Goal: Contribute content: Add original content to the website for others to see

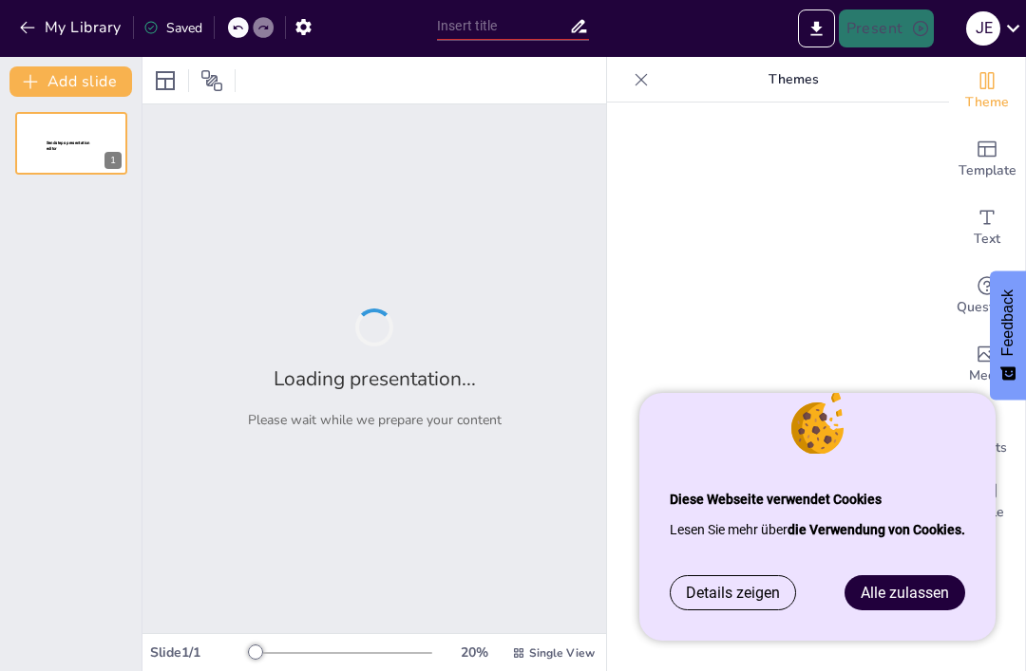
type input "Herzschwäche auf Reisen: So bleibt der Urlaub entspannt"
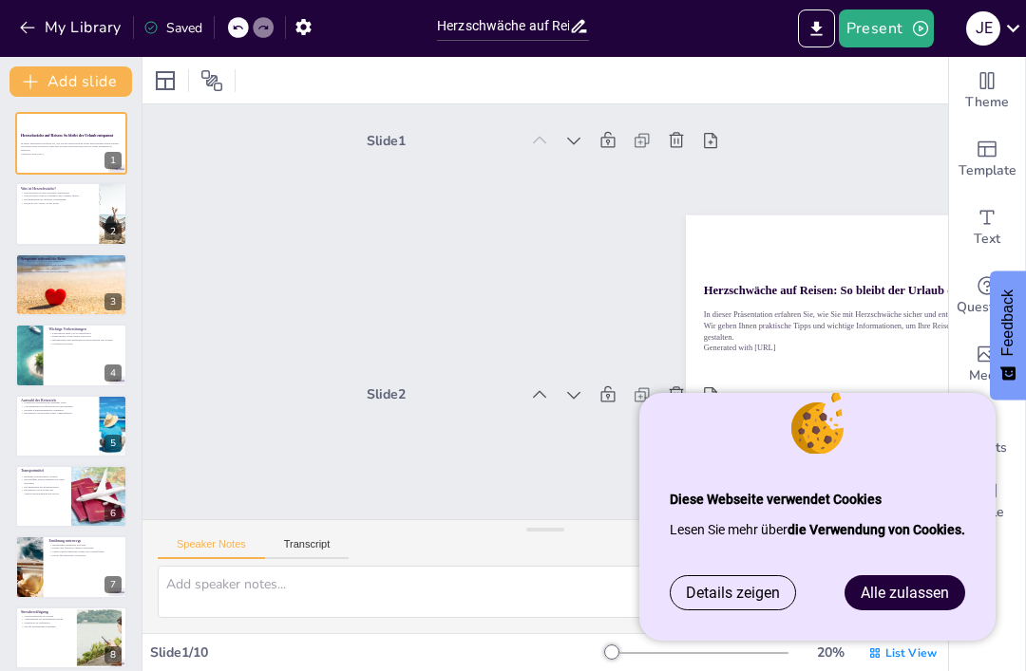
click at [928, 580] on link "Alle zulassen" at bounding box center [904, 592] width 119 height 33
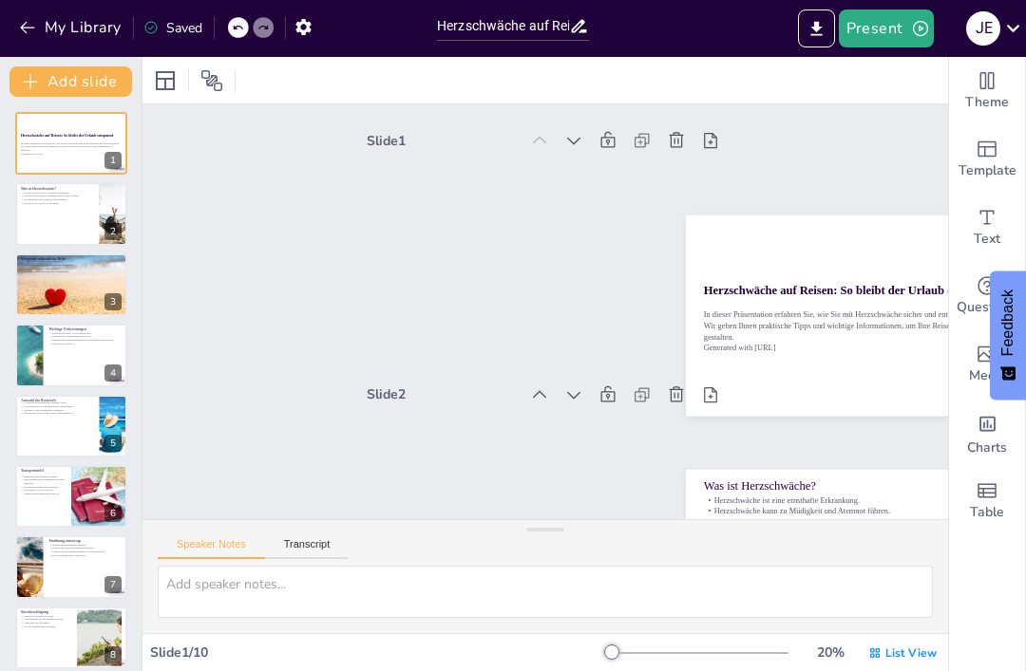
click at [72, 143] on p "In dieser Präsentation erfahren Sie, wie Sie mit Herzschwäche sicher und entspa…" at bounding box center [71, 146] width 101 height 10
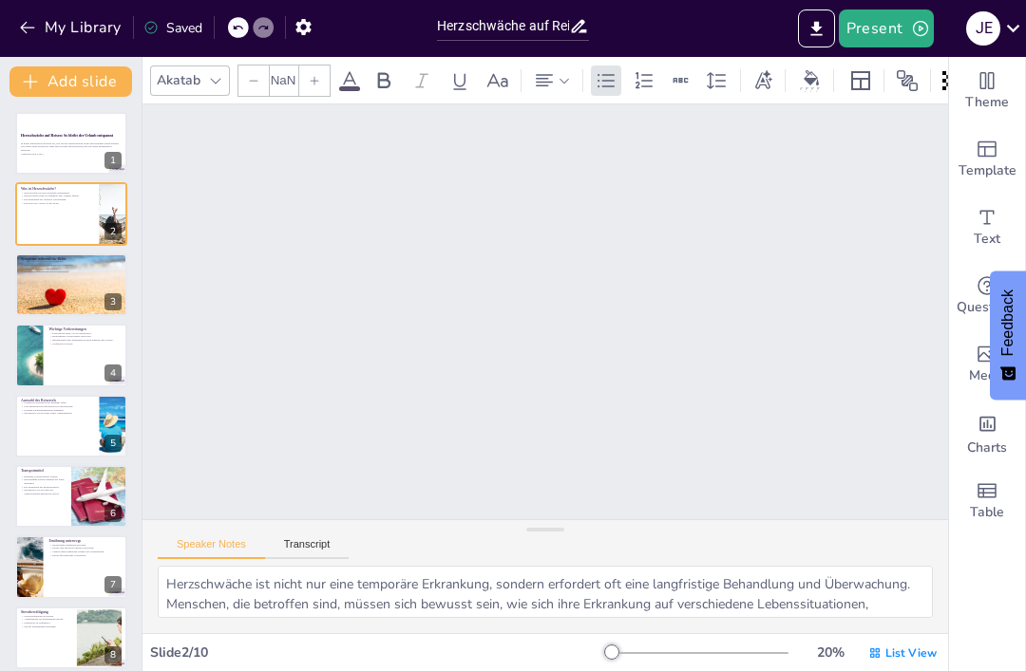
type textarea "Herzschwäche ist nicht nur eine temporäre Erkrankung, sondern erfordert oft ein…"
type input "32"
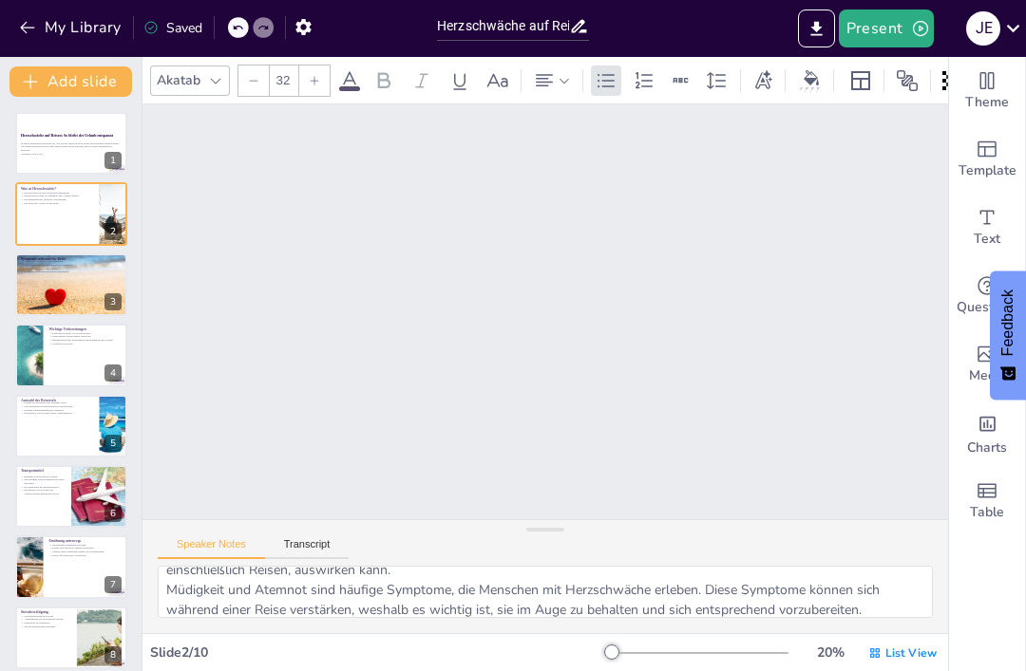
scroll to position [57, 0]
click at [52, 216] on div at bounding box center [71, 213] width 112 height 63
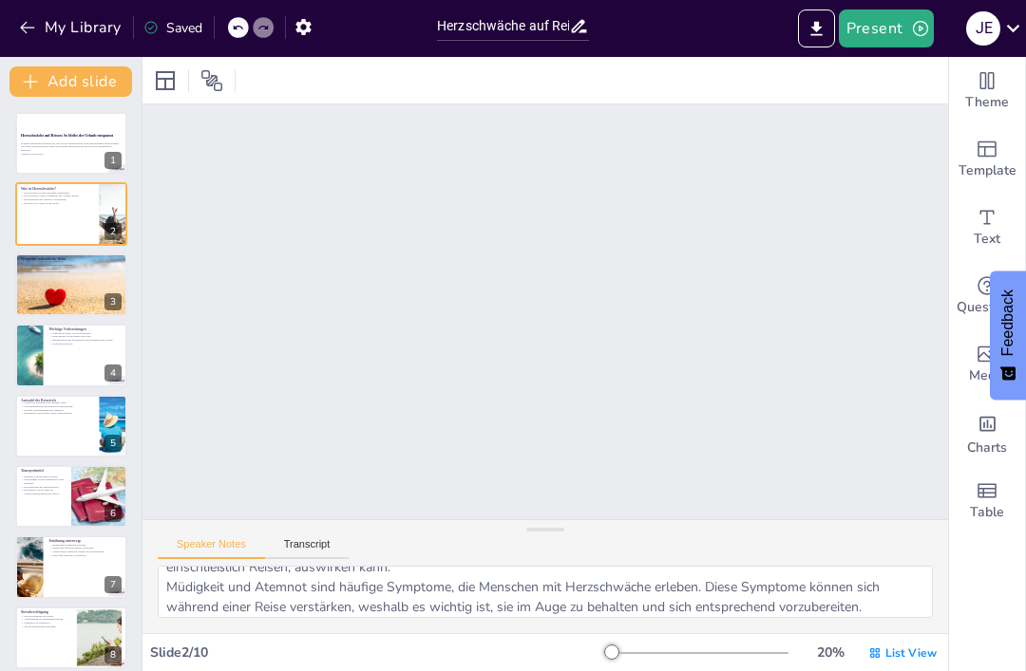
scroll to position [257, 0]
click at [70, 154] on p "Generated with [URL]" at bounding box center [71, 154] width 101 height 4
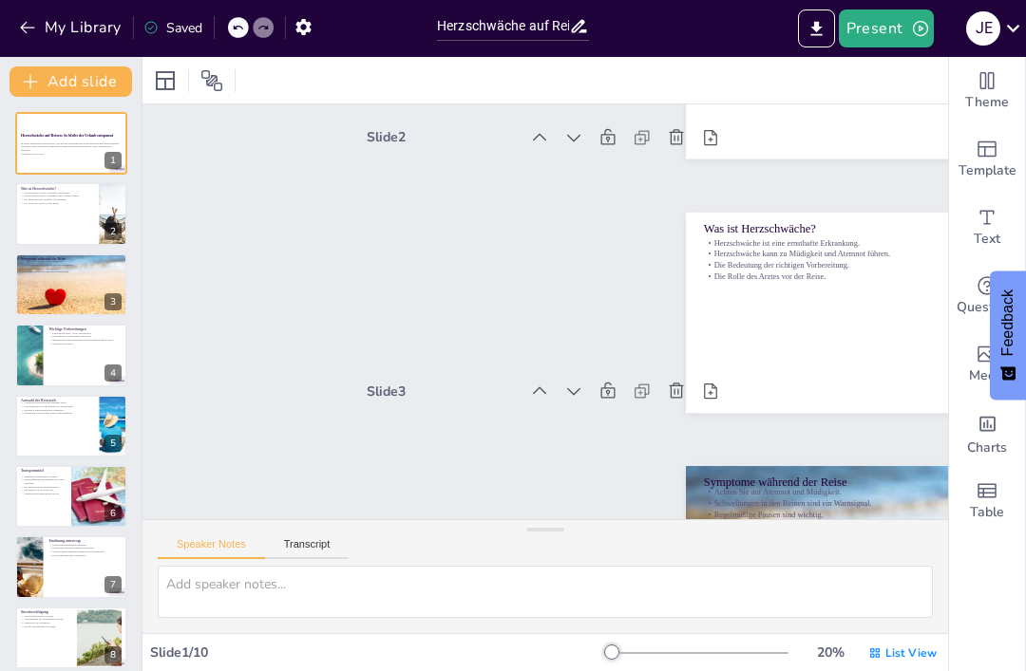
scroll to position [0, 0]
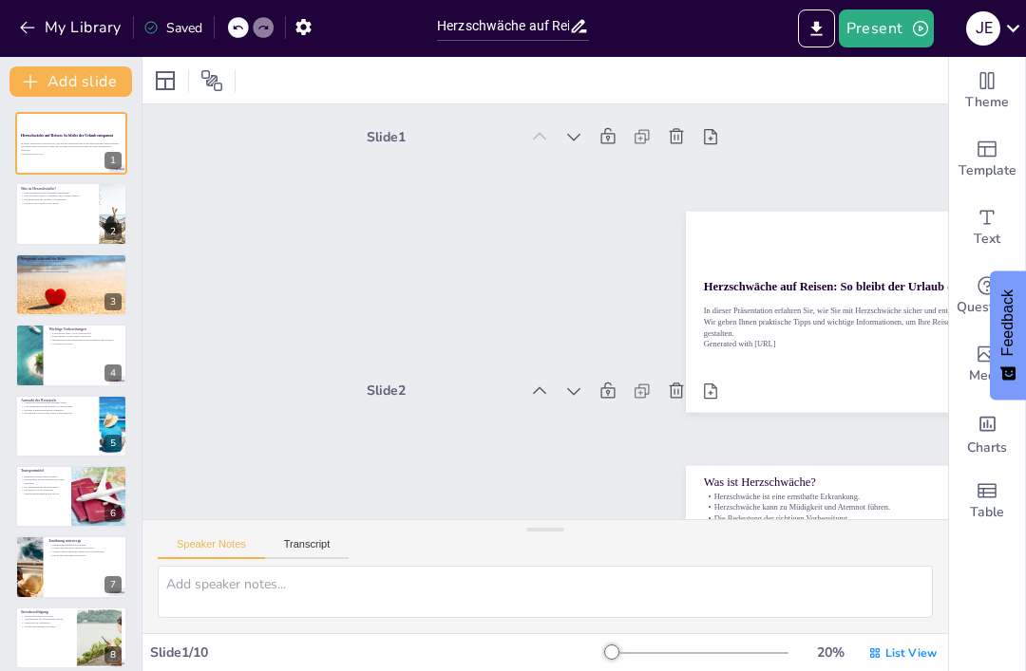
click at [71, 424] on div at bounding box center [71, 426] width 112 height 63
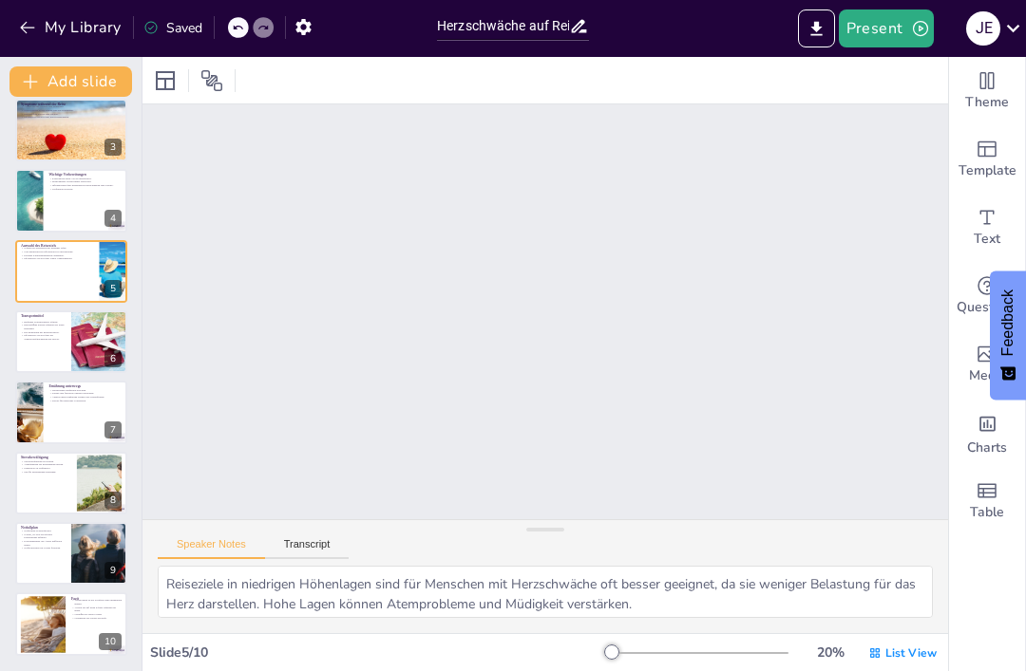
scroll to position [155, 0]
click at [44, 549] on p "Notfallkontakte im Voraus festlegen." at bounding box center [43, 549] width 45 height 4
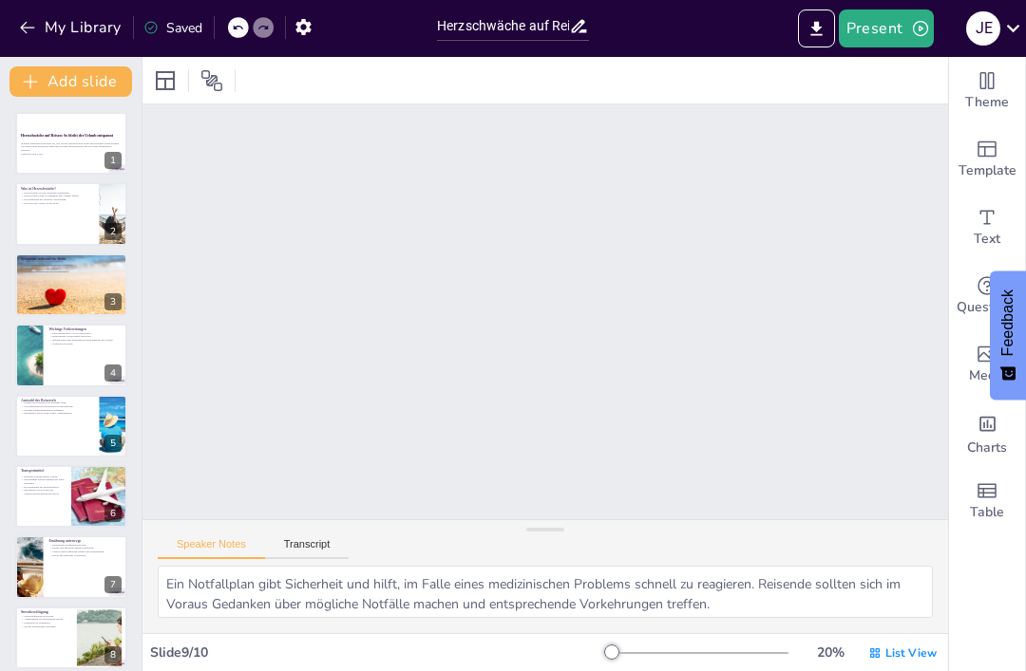
scroll to position [0, 0]
click at [68, 277] on div at bounding box center [71, 285] width 112 height 63
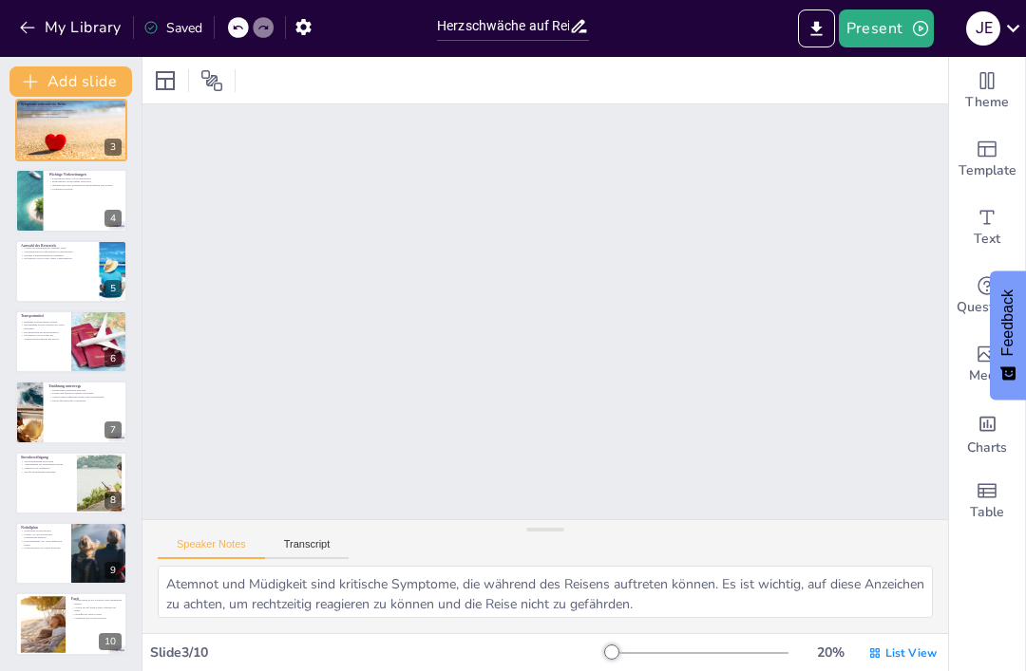
scroll to position [155, 0]
click at [82, 609] on icon at bounding box center [83, 609] width 11 height 11
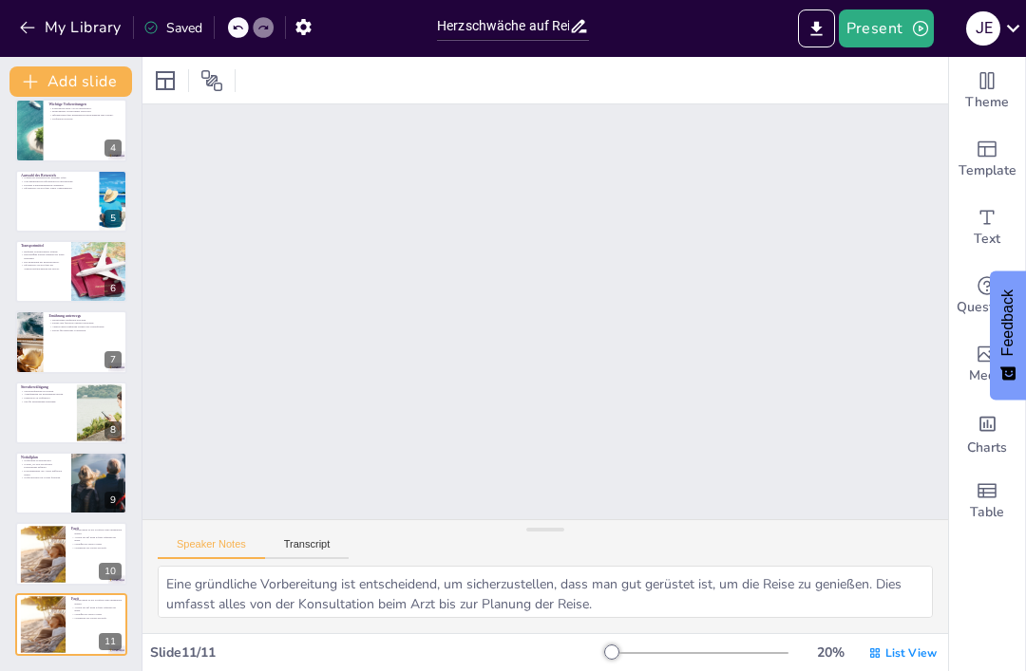
scroll to position [2437, 0]
click at [165, 22] on div "Saved" at bounding box center [172, 28] width 59 height 18
click at [103, 477] on button at bounding box center [110, 469] width 23 height 23
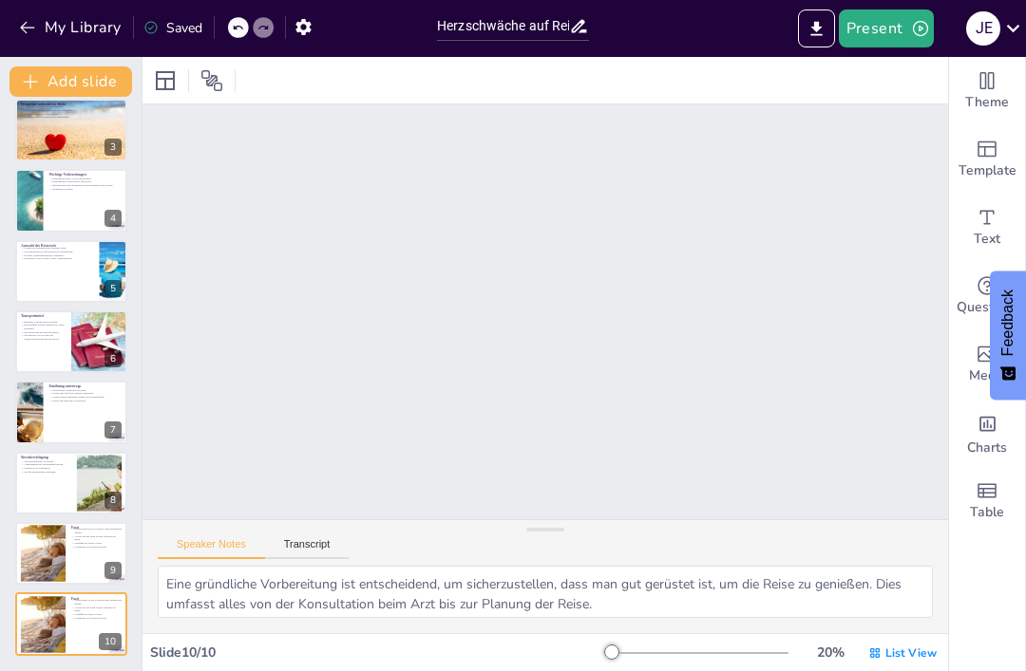
scroll to position [2183, 0]
click at [48, 552] on div at bounding box center [43, 553] width 85 height 57
click at [27, 410] on div at bounding box center [29, 412] width 112 height 63
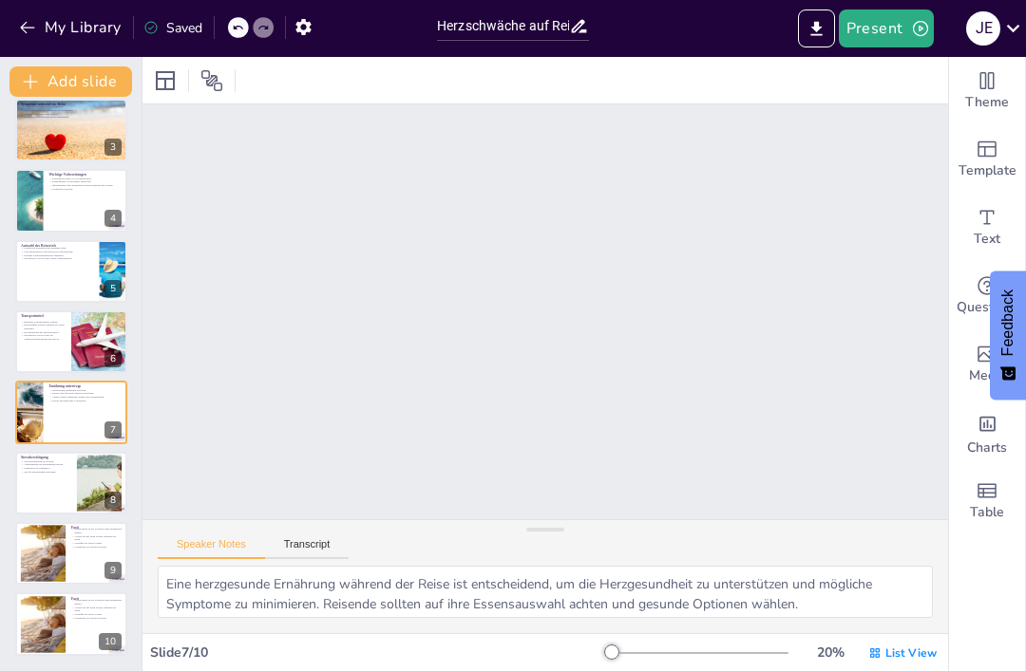
scroll to position [1528, 0]
click at [46, 337] on p "Informieren Sie sich über die Transportmöglichkeiten am Zielort." at bounding box center [43, 337] width 45 height 7
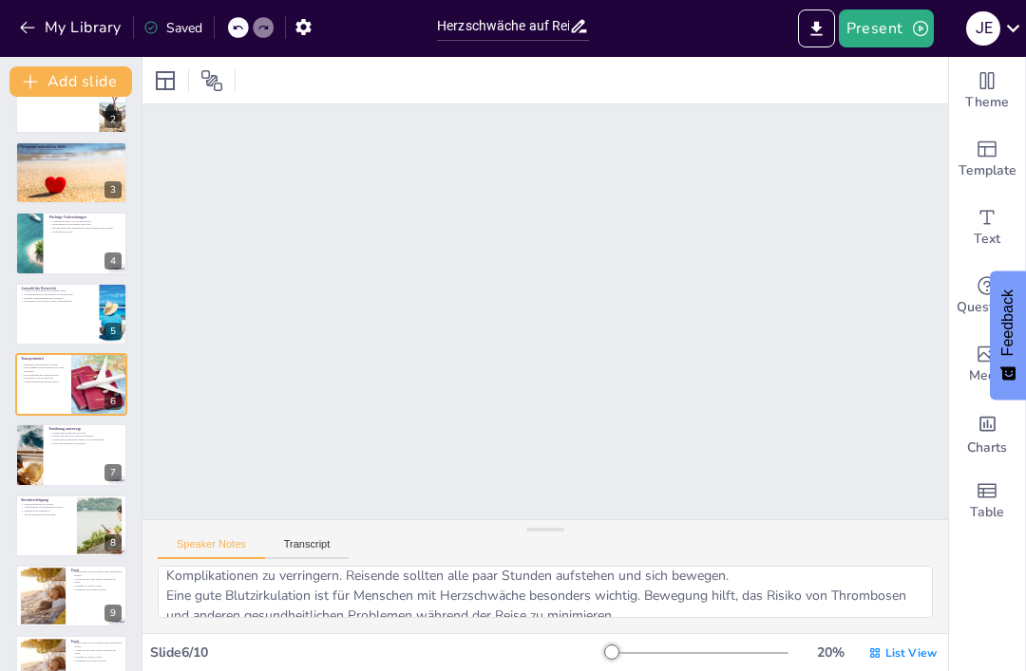
scroll to position [81, 0]
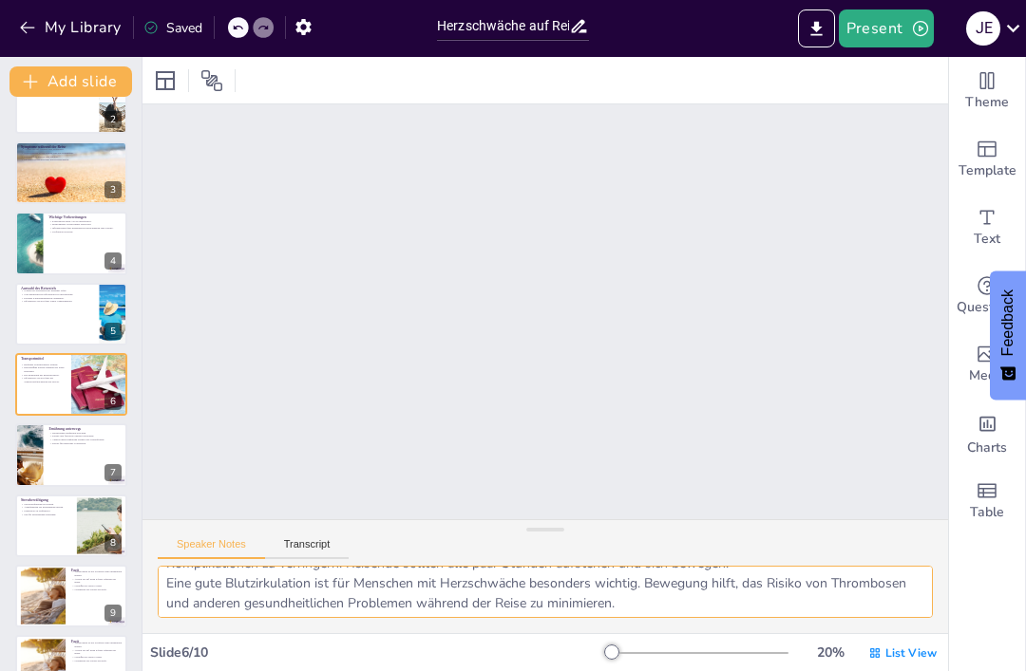
click at [298, 611] on textarea "Die [PERSON_NAME] eines bequemen Transportmittels kann den Komfort während der …" at bounding box center [545, 592] width 775 height 52
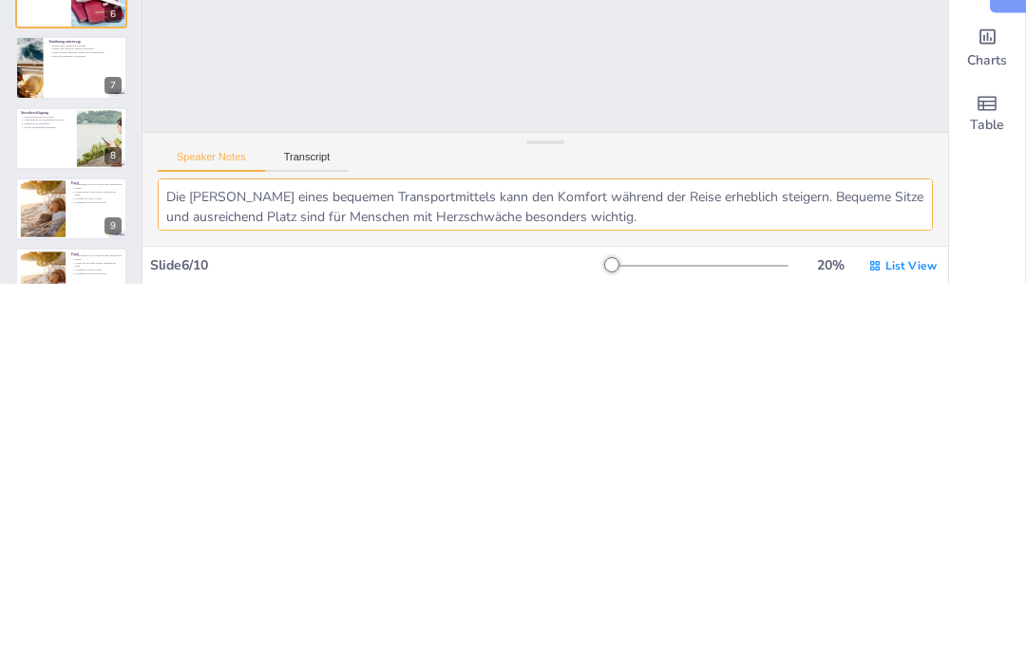
scroll to position [0, 0]
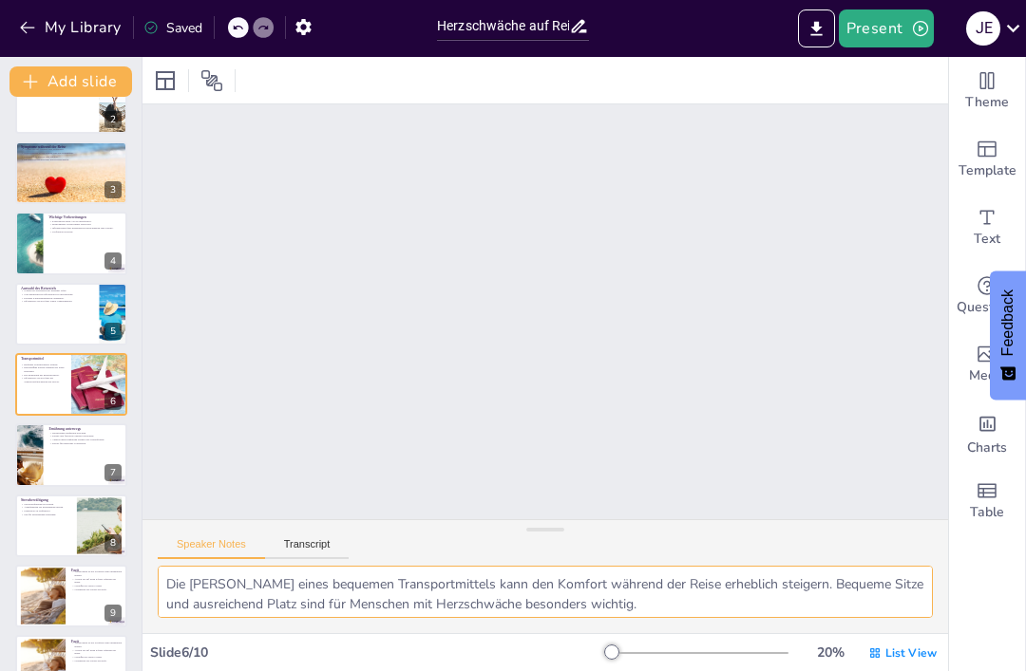
click at [47, 304] on div at bounding box center [71, 314] width 112 height 63
type textarea "Reiseziele in niedrigen Höhenlagen sind für Menschen mit Herzschwäche oft besse…"
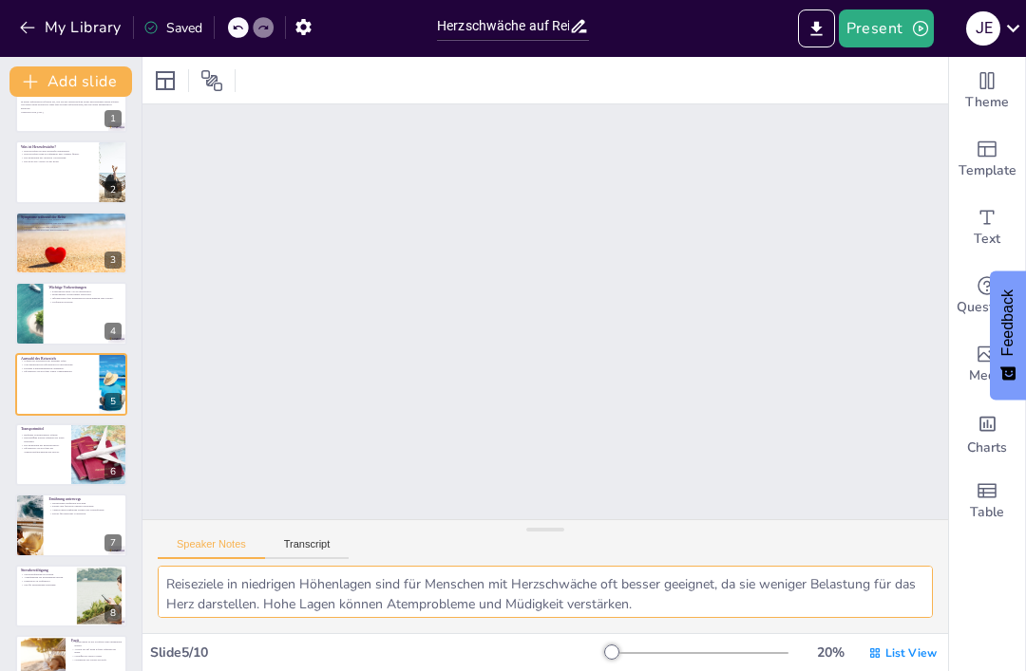
scroll to position [1020, 0]
click at [36, 381] on div at bounding box center [71, 384] width 112 height 63
click at [624, 609] on textarea "Reiseziele in niedrigen Höhenlagen sind für Menschen mit Herzschwäche oft besse…" at bounding box center [545, 592] width 775 height 52
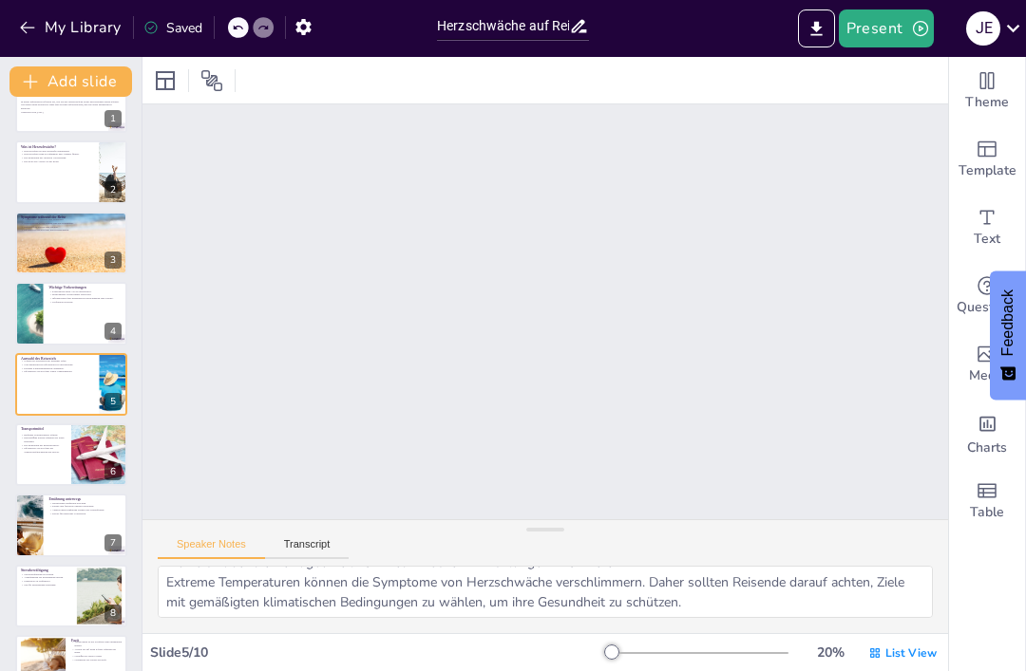
click at [323, 538] on button "Transcript" at bounding box center [307, 548] width 85 height 21
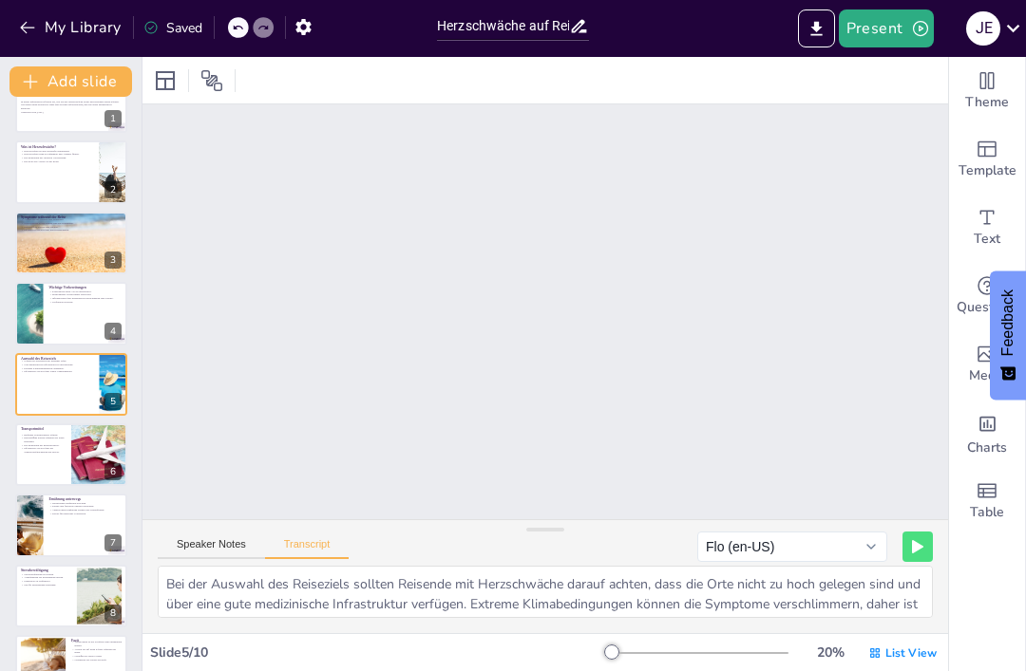
scroll to position [0, 0]
click at [210, 554] on button "Speaker Notes" at bounding box center [211, 548] width 107 height 21
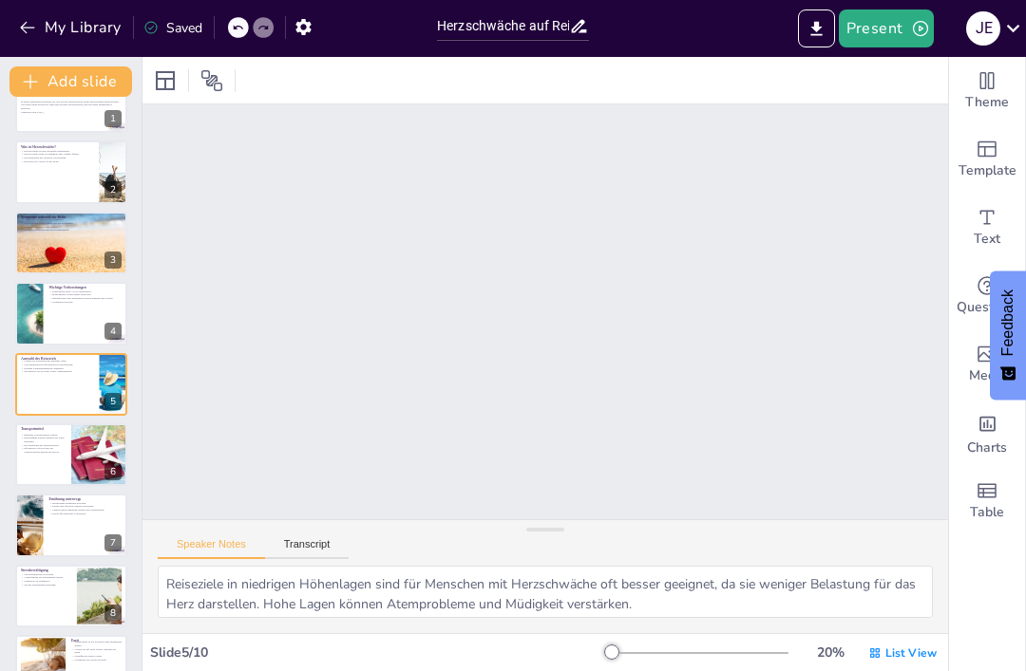
click at [33, 167] on div at bounding box center [71, 172] width 112 height 63
type textarea "Herzschwäche ist nicht nur eine temporäre Erkrankung, sondern erfordert oft ein…"
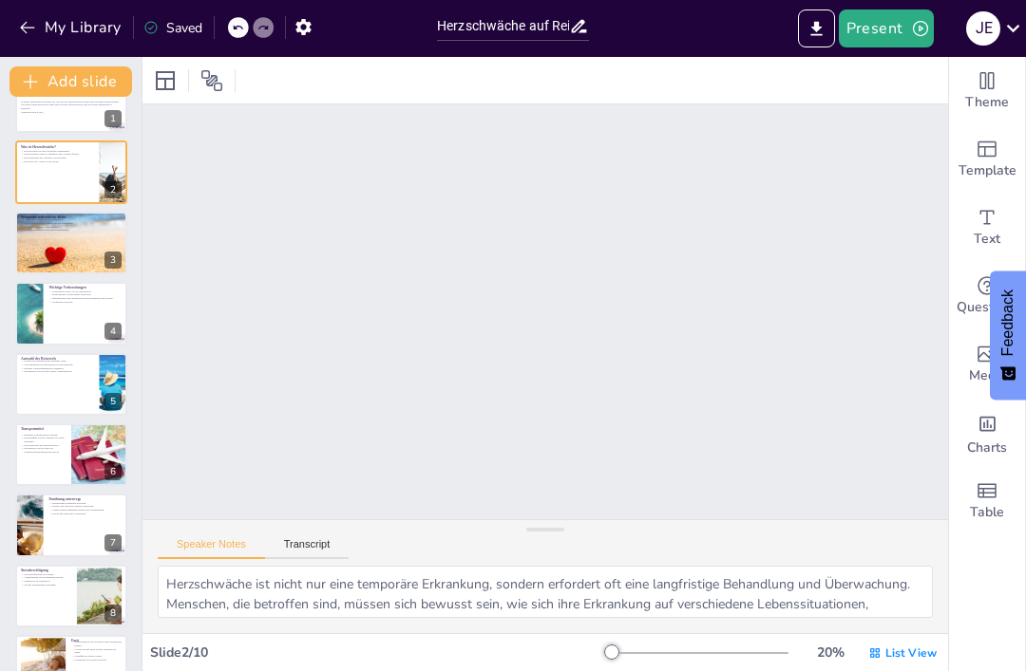
scroll to position [257, 0]
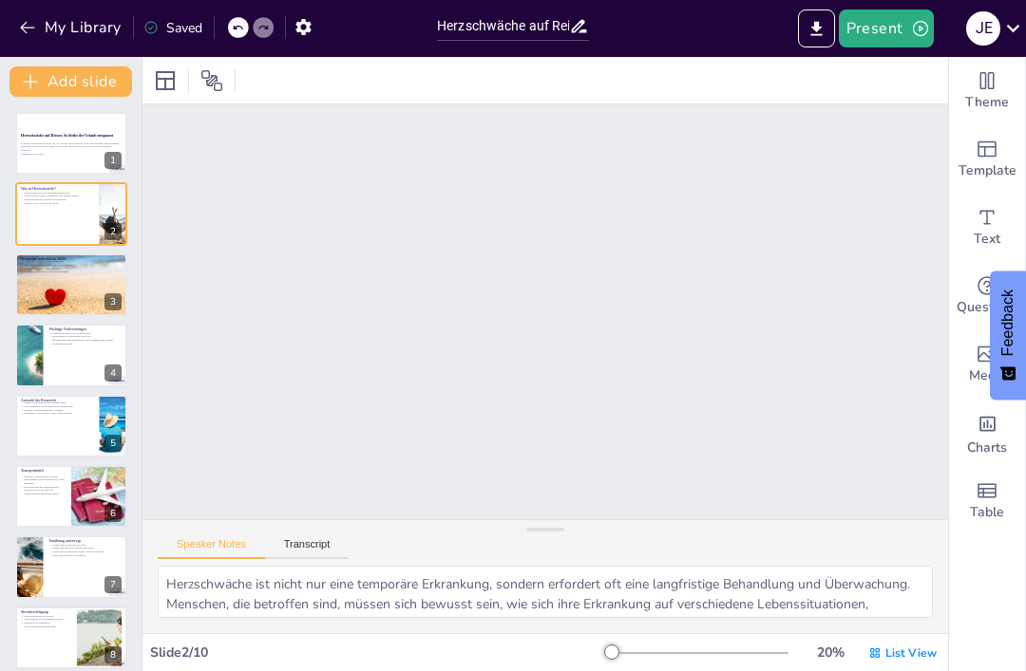
click at [319, 545] on button "Transcript" at bounding box center [307, 548] width 85 height 21
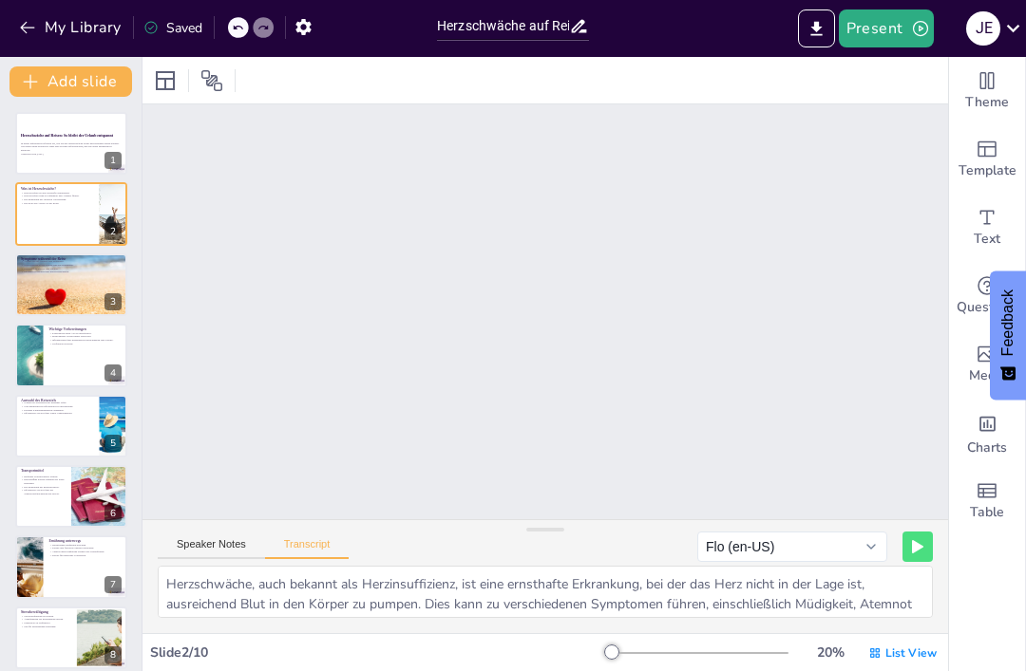
scroll to position [0, 0]
click at [234, 538] on button "Speaker Notes" at bounding box center [211, 548] width 107 height 21
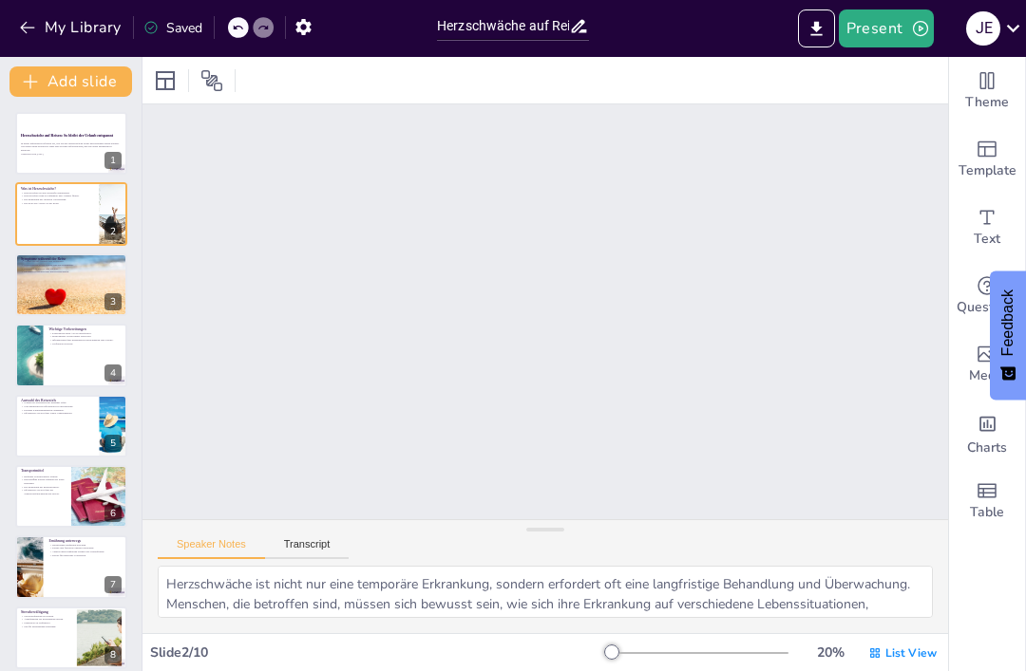
click at [47, 642] on div at bounding box center [71, 638] width 112 height 63
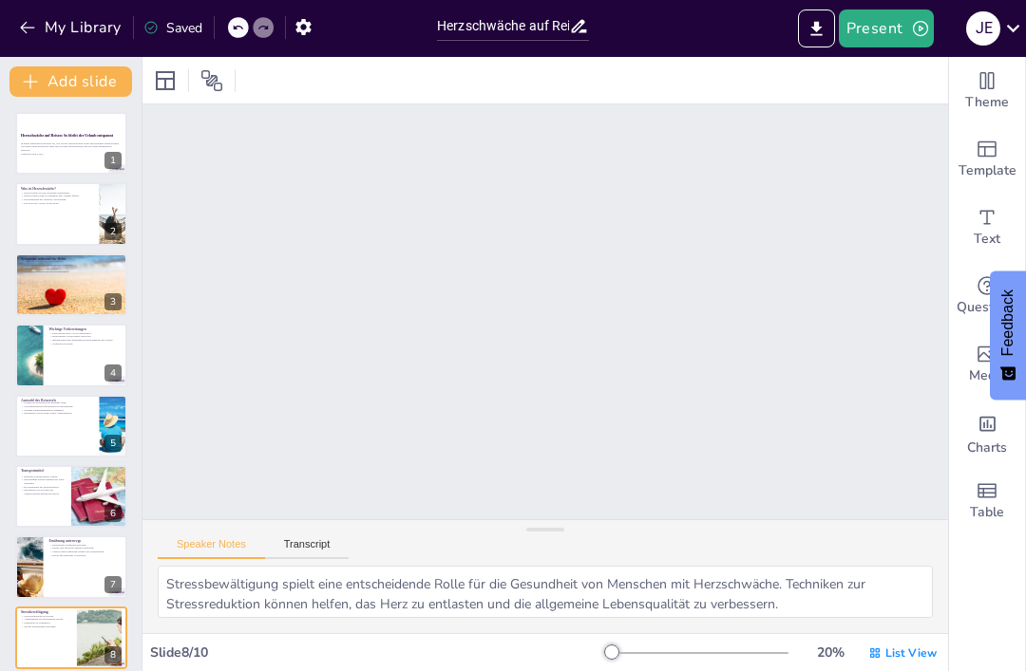
scroll to position [1781, 0]
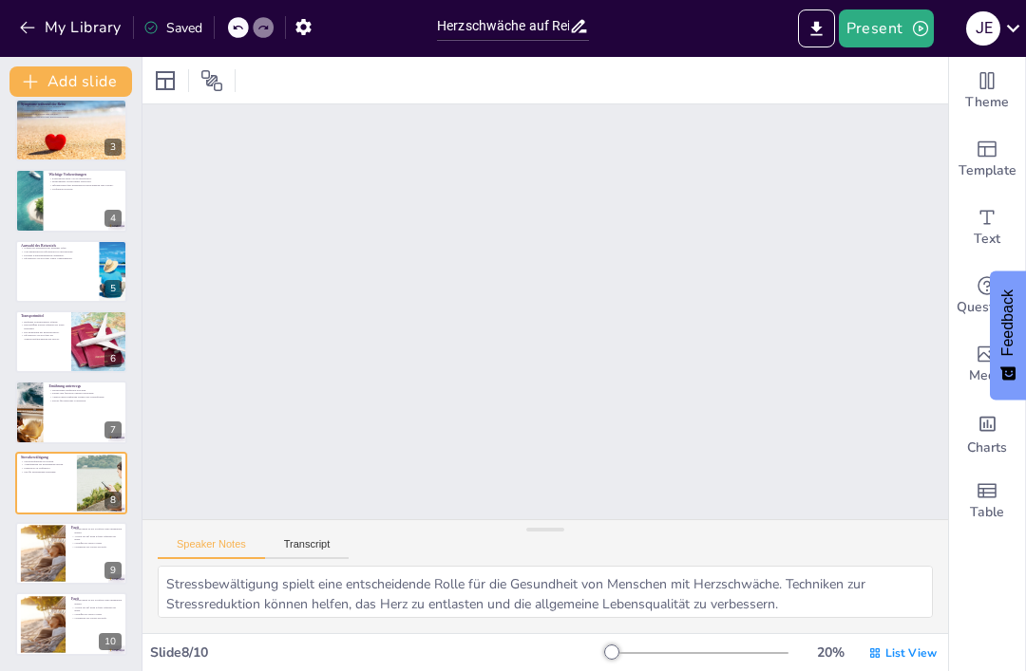
click at [82, 620] on button at bounding box center [83, 609] width 23 height 23
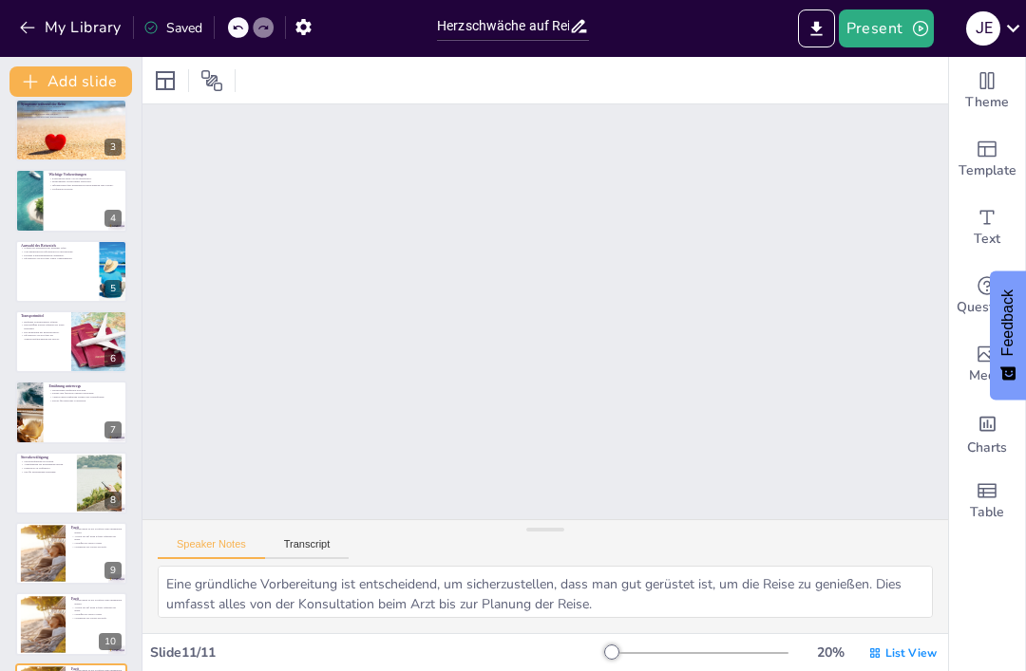
scroll to position [2437, 0]
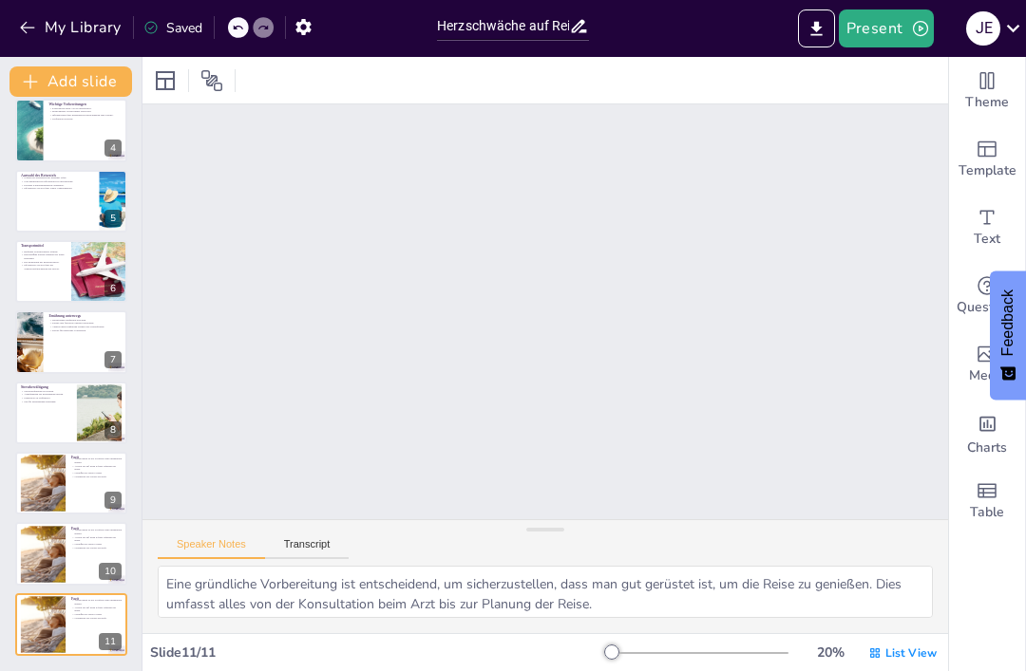
click at [116, 539] on icon at bounding box center [110, 539] width 13 height 13
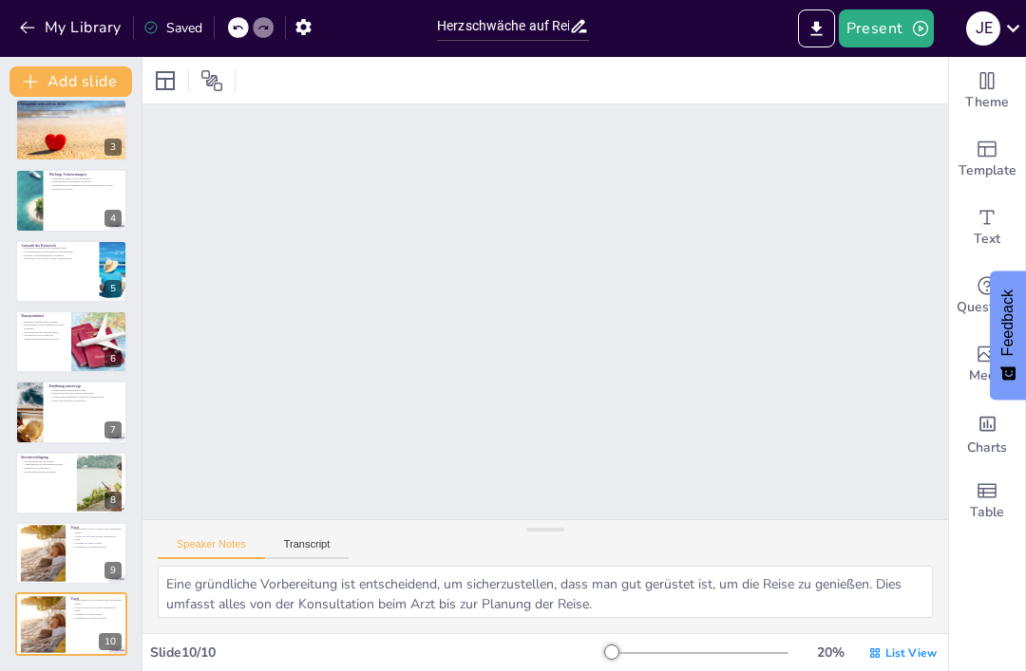
scroll to position [155, 0]
click at [112, 603] on icon at bounding box center [110, 609] width 13 height 13
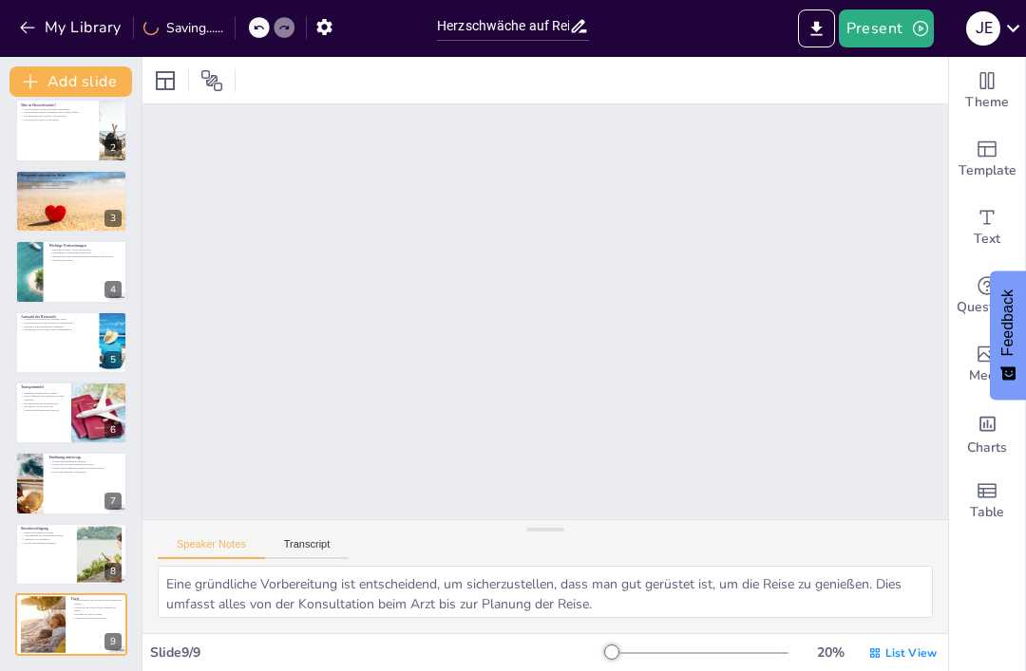
scroll to position [84, 0]
click at [43, 556] on div at bounding box center [71, 554] width 112 height 63
type textarea "Stressbewältigung spielt eine entscheidende Rolle für die Gesundheit von Mensch…"
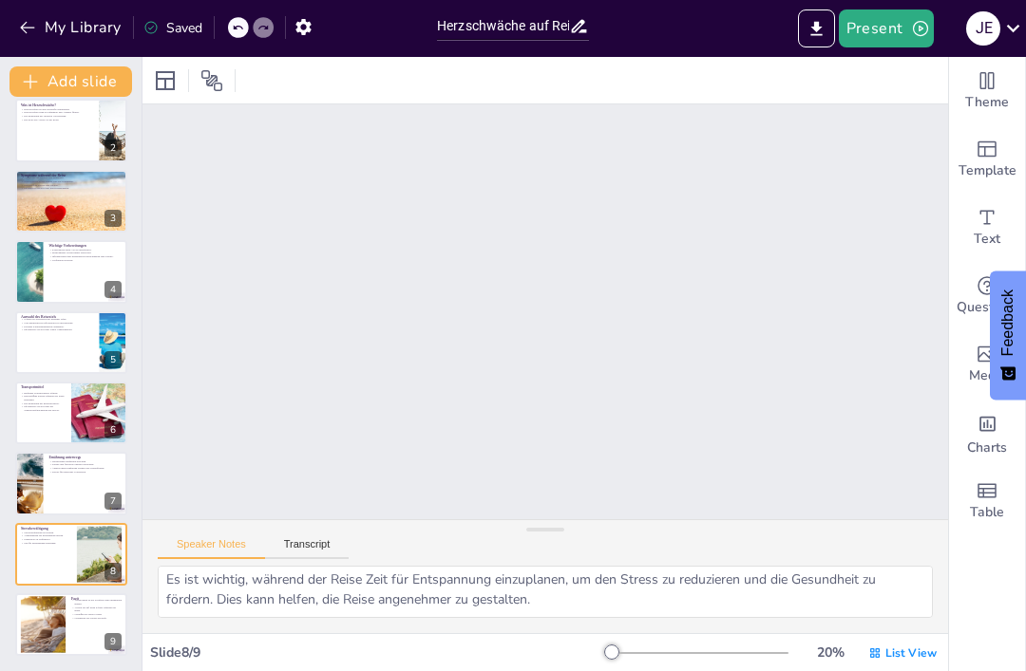
scroll to position [124, 0]
click at [320, 541] on button "Transcript" at bounding box center [307, 548] width 85 height 21
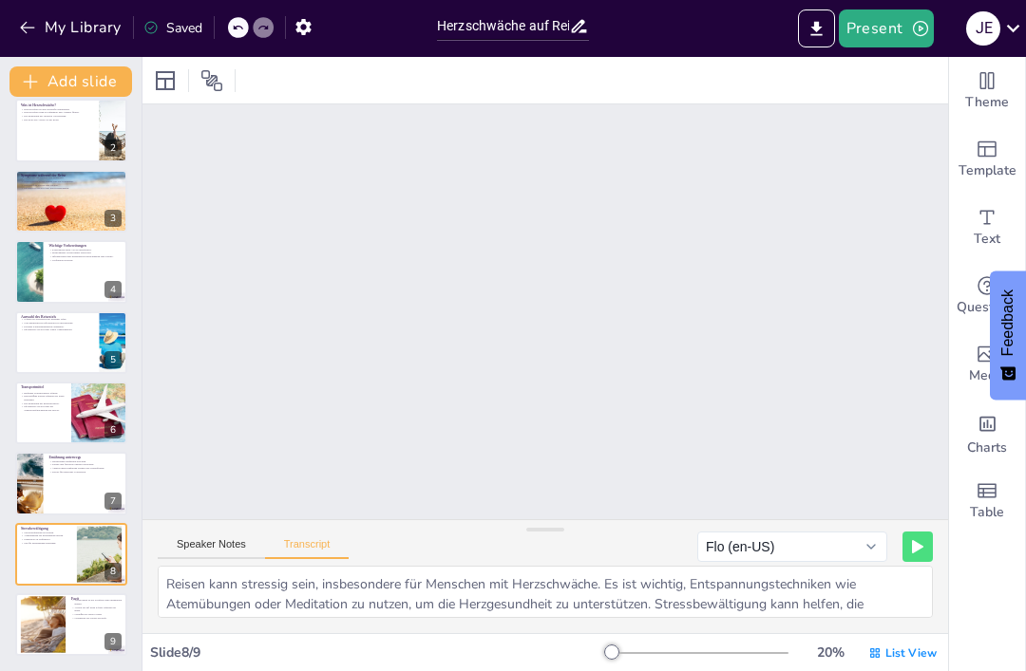
click at [980, 430] on icon "Add charts and graphs" at bounding box center [987, 424] width 16 height 15
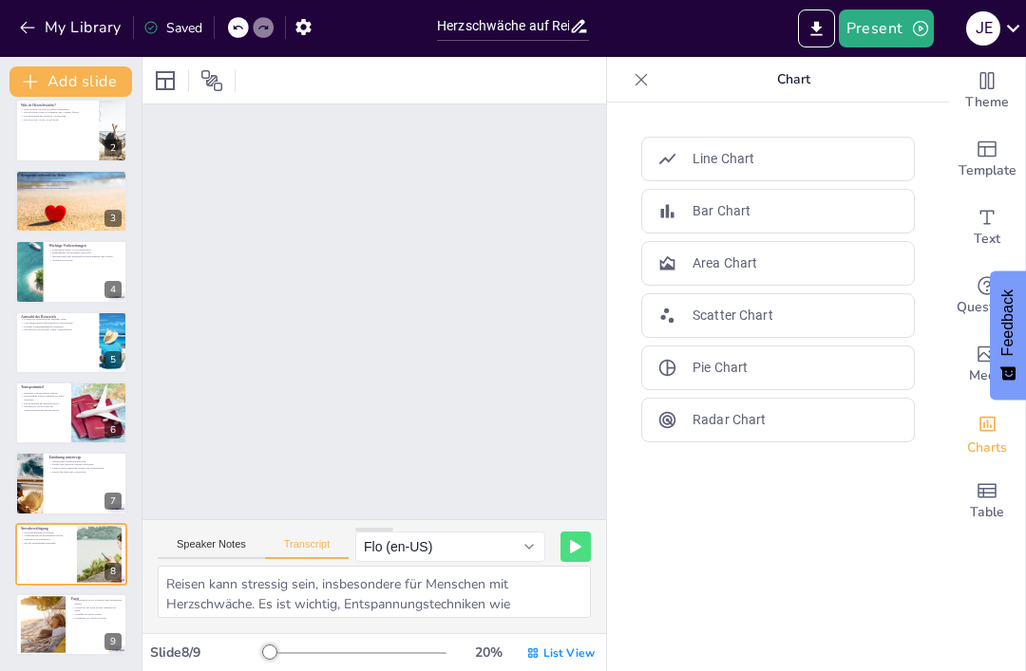
click at [972, 367] on span "Media" at bounding box center [987, 376] width 37 height 21
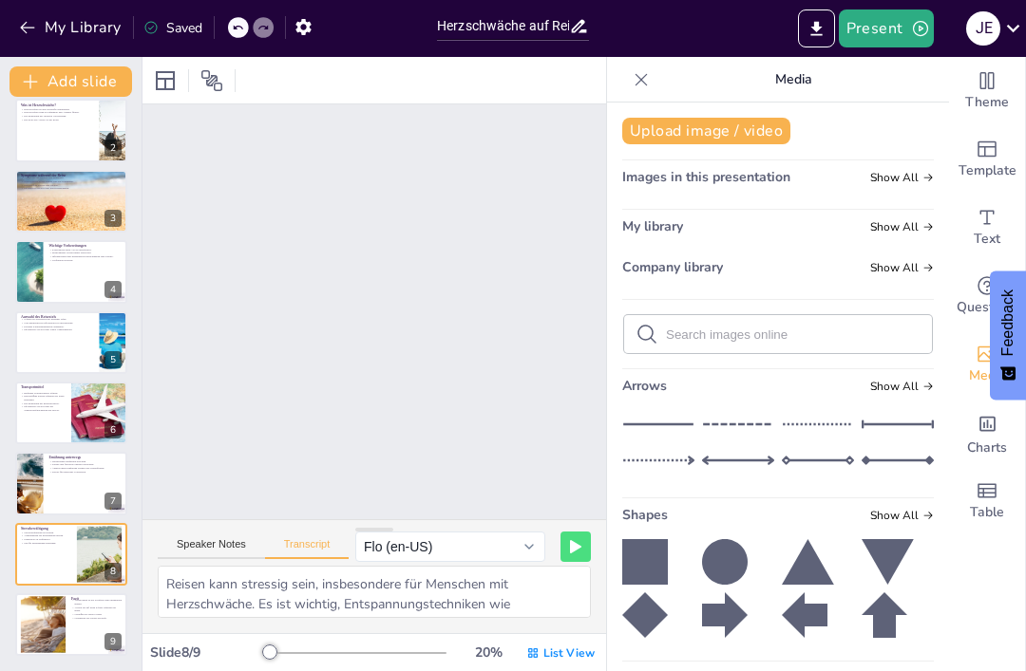
click at [971, 308] on span "Questions" at bounding box center [987, 307] width 62 height 21
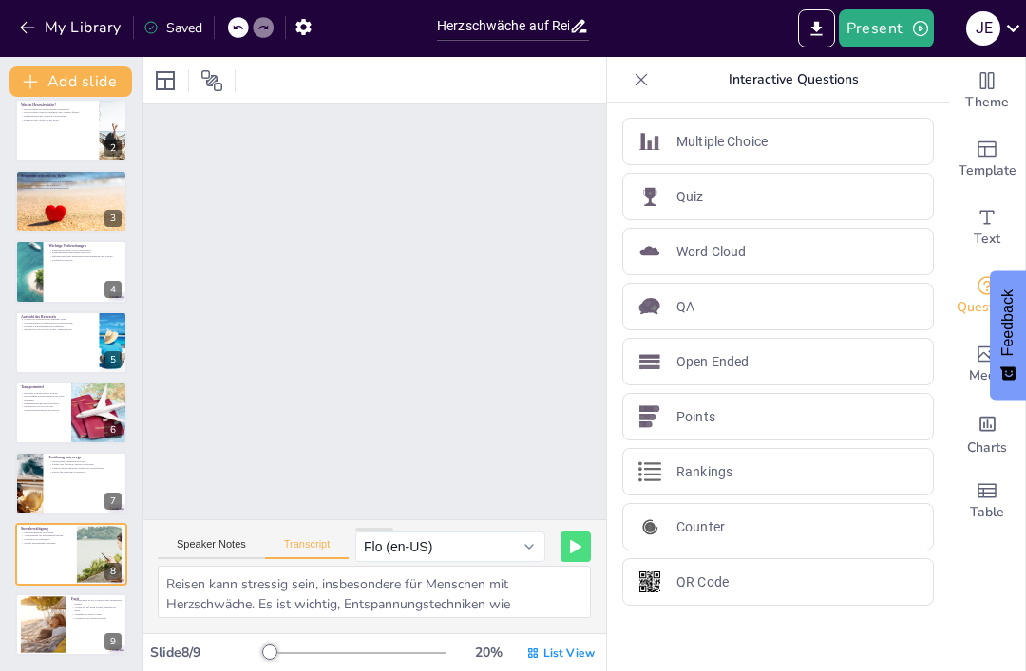
click at [990, 217] on icon "Add text boxes" at bounding box center [986, 217] width 23 height 23
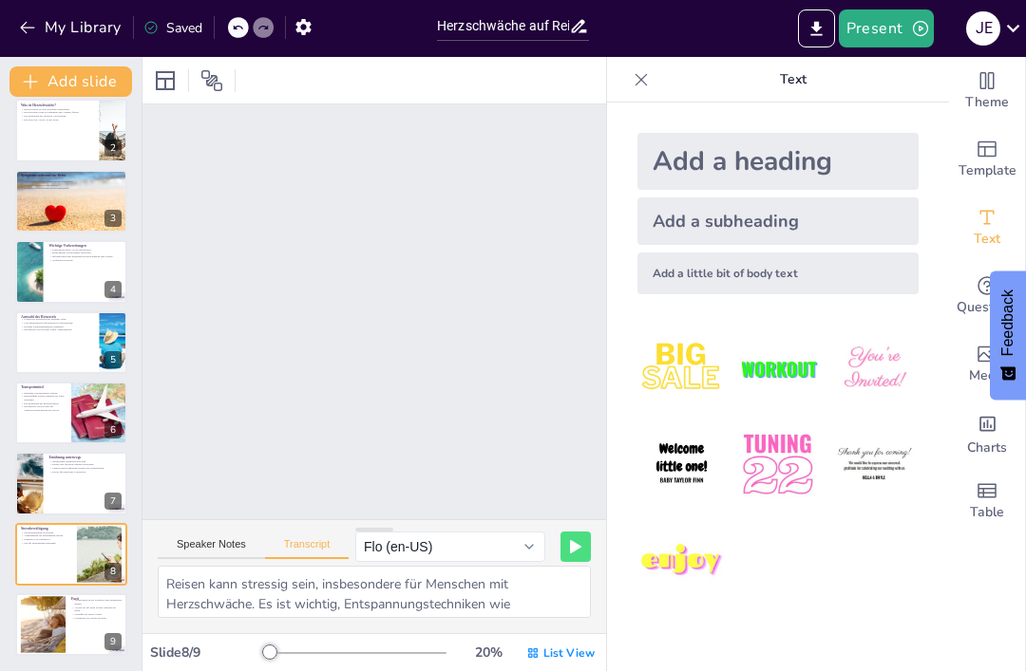
click at [813, 234] on div "Add a subheading" at bounding box center [777, 221] width 281 height 47
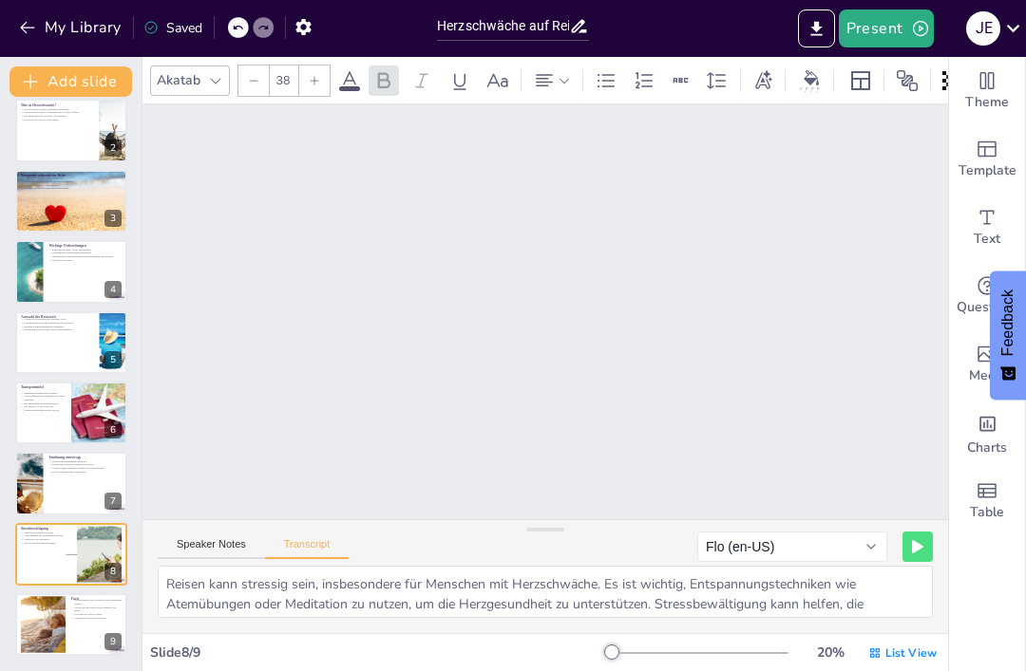
click at [977, 233] on span "Text" at bounding box center [986, 239] width 27 height 21
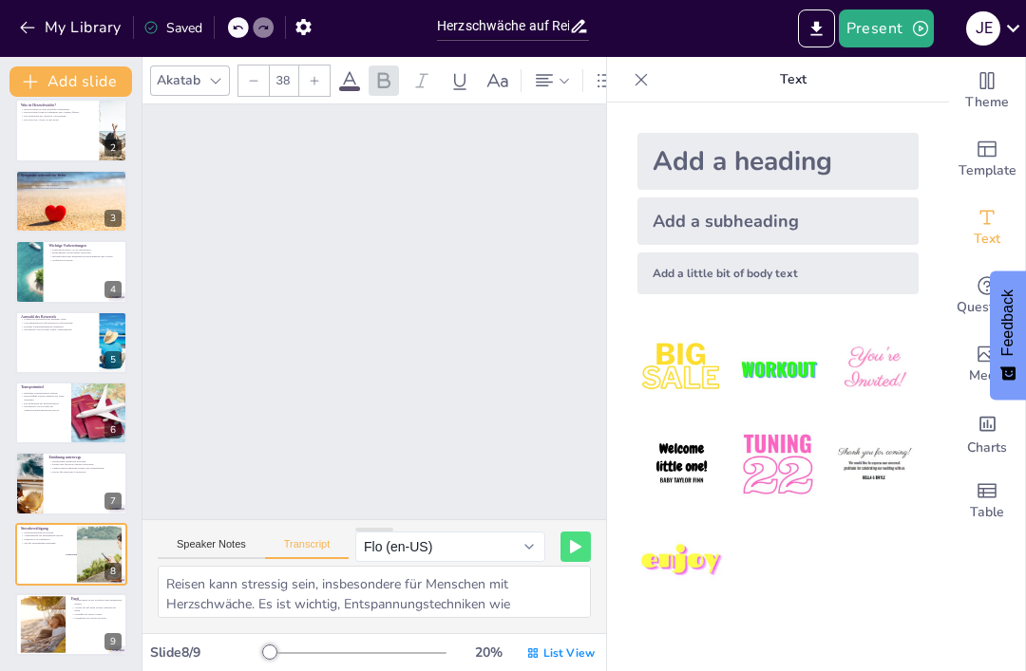
click at [990, 154] on icon "Add ready made slides" at bounding box center [986, 149] width 23 height 23
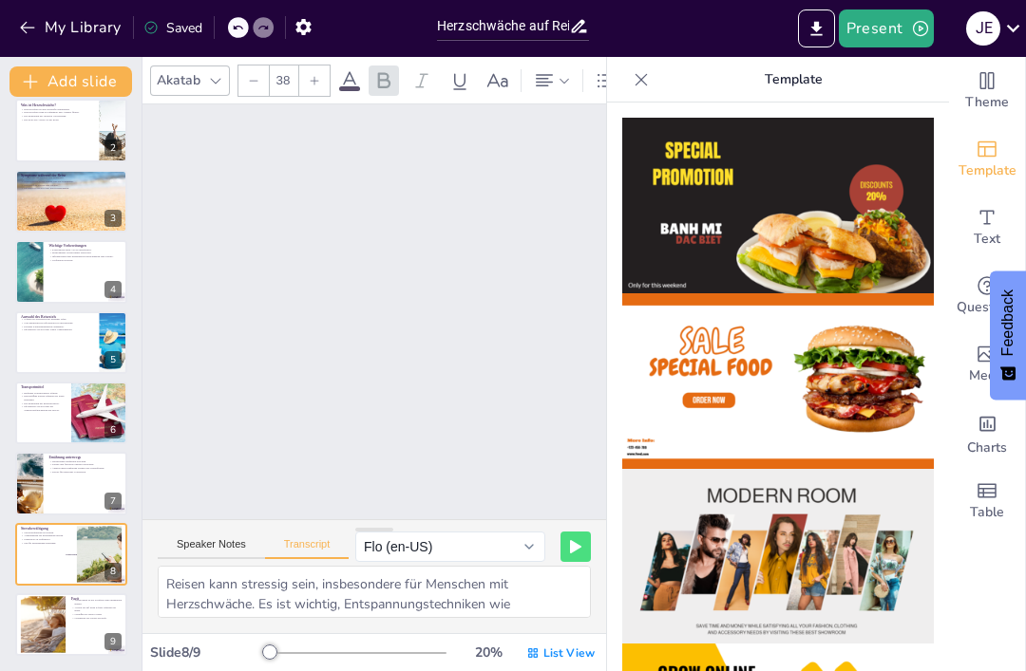
scroll to position [0, 0]
click at [989, 94] on span "Theme" at bounding box center [987, 102] width 44 height 21
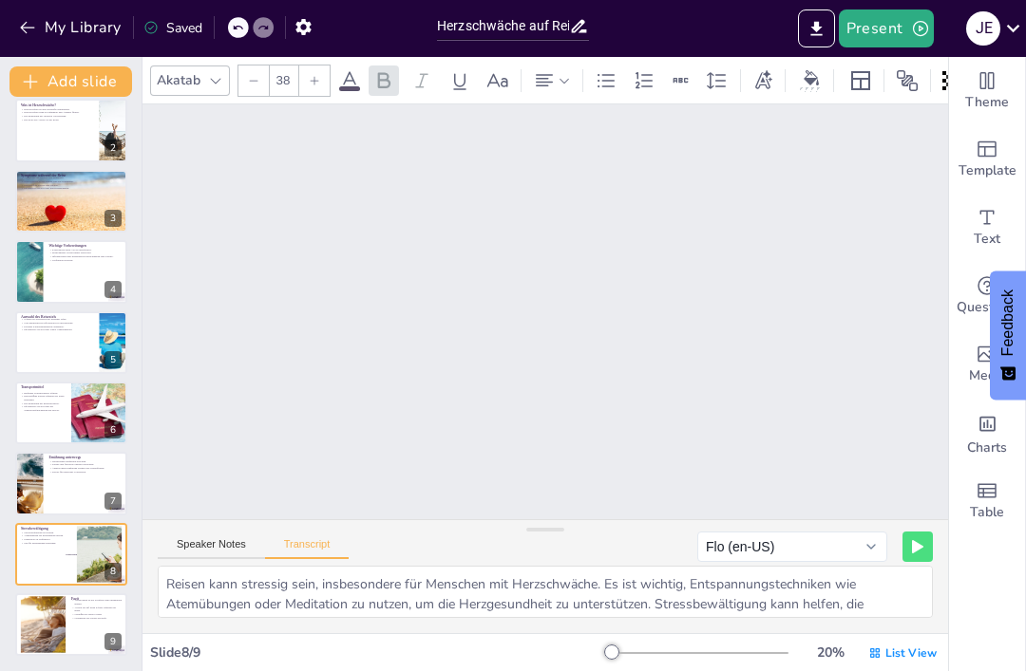
click at [75, 141] on div at bounding box center [71, 130] width 112 height 63
type textarea "Herzschwäche, auch bekannt als Herzinsuffizienz, ist eine ernsthafte Erkrankung…"
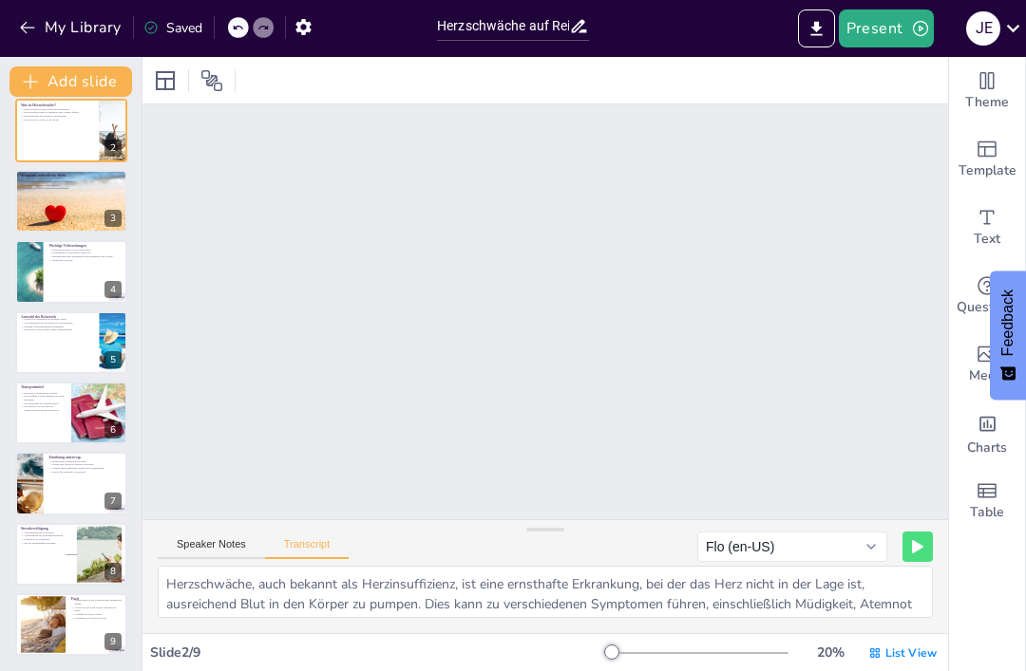
scroll to position [257, 0]
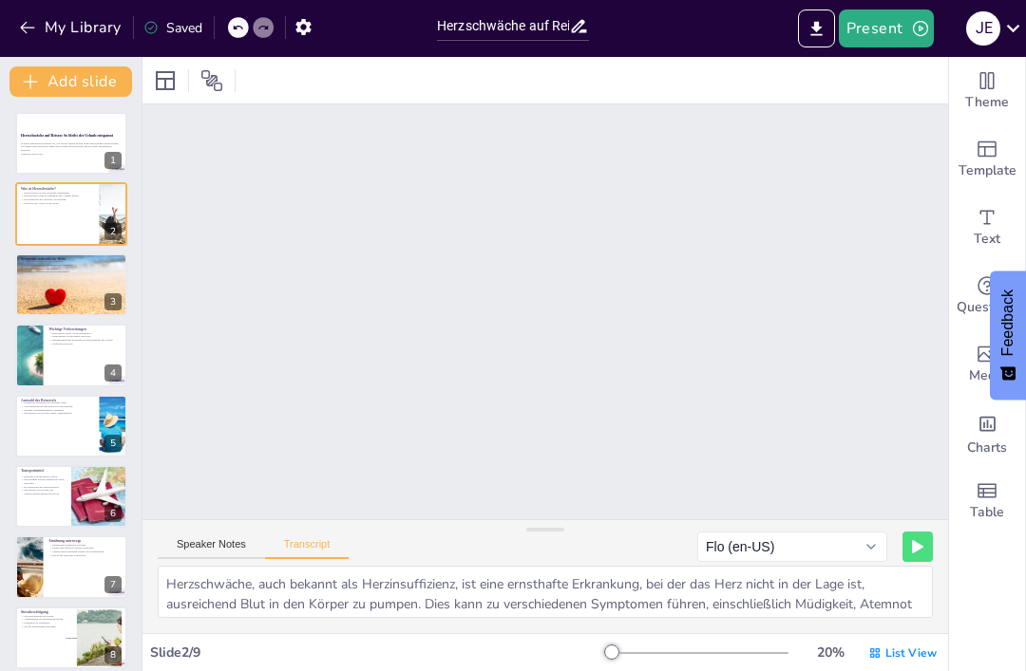
click at [48, 149] on p "In dieser Präsentation erfahren Sie, wie Sie mit Herzschwäche sicher und entspa…" at bounding box center [71, 146] width 101 height 10
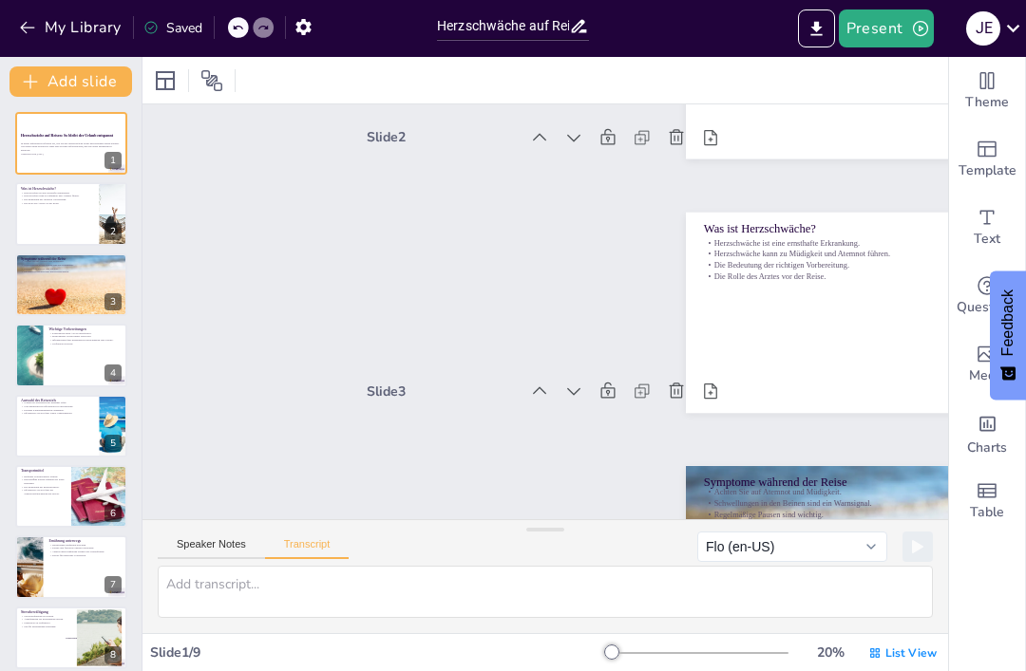
scroll to position [4, 0]
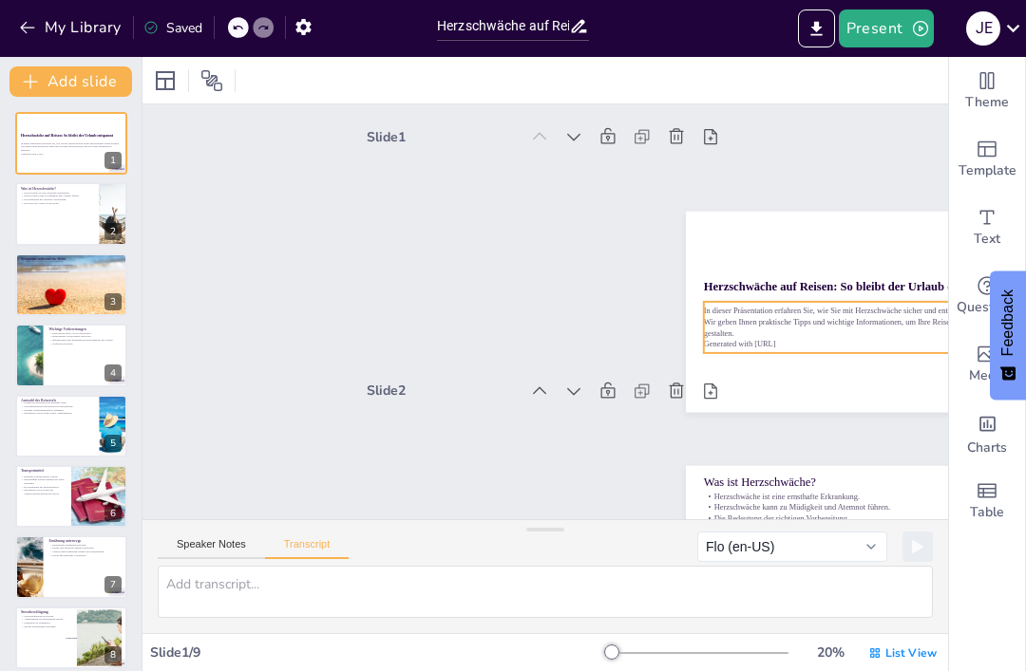
click at [849, 386] on p "In dieser Präsentation erfahren Sie, wie Sie mit Herzschwäche sicher und entspa…" at bounding box center [816, 481] width 295 height 190
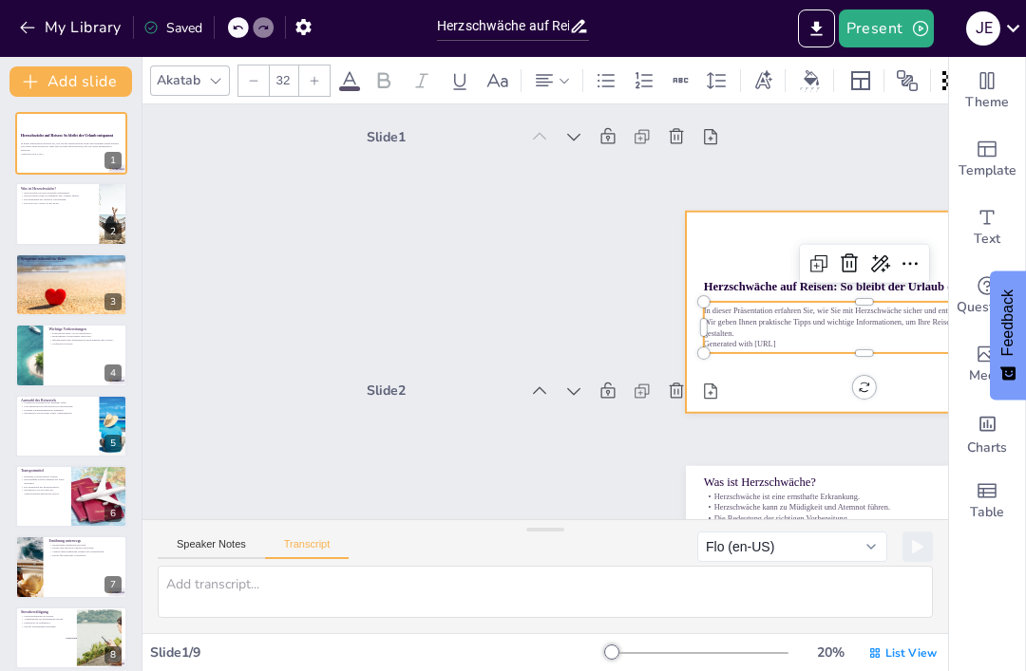
click at [763, 389] on div at bounding box center [704, 588] width 352 height 409
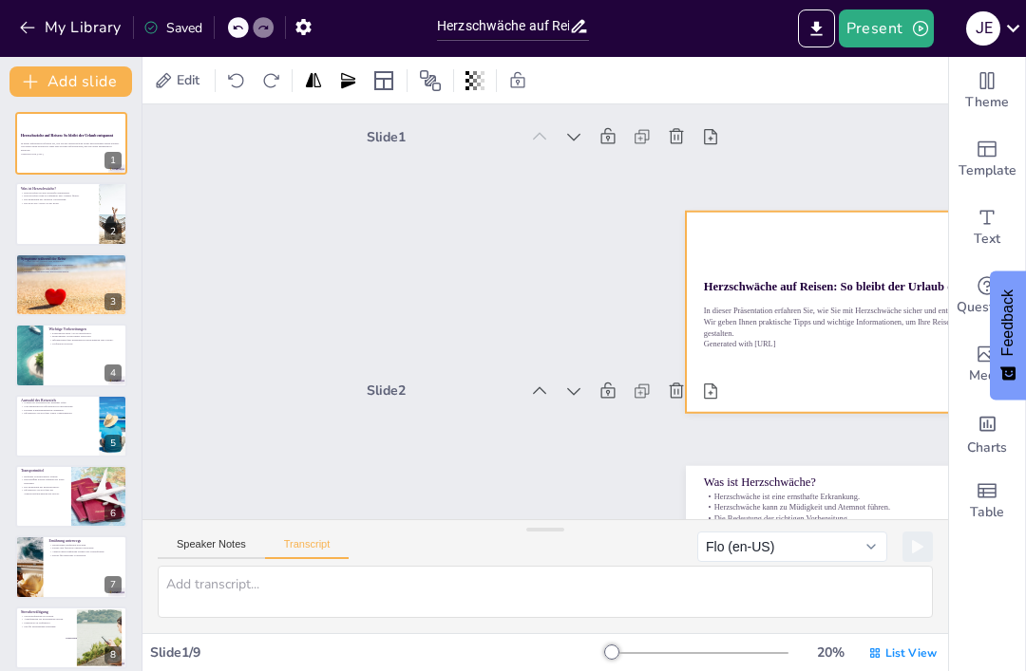
click at [211, 542] on button "Speaker Notes" at bounding box center [211, 548] width 107 height 21
click at [68, 151] on p "In dieser Präsentation erfahren Sie, wie Sie mit Herzschwäche sicher und entspa…" at bounding box center [71, 146] width 101 height 10
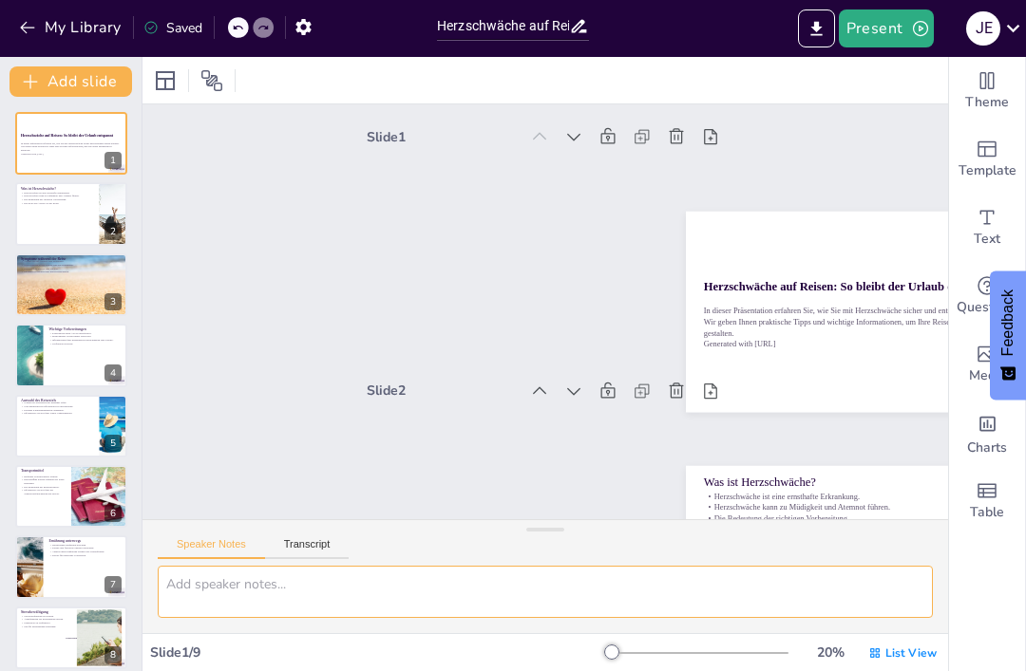
click at [409, 578] on textarea at bounding box center [545, 592] width 775 height 52
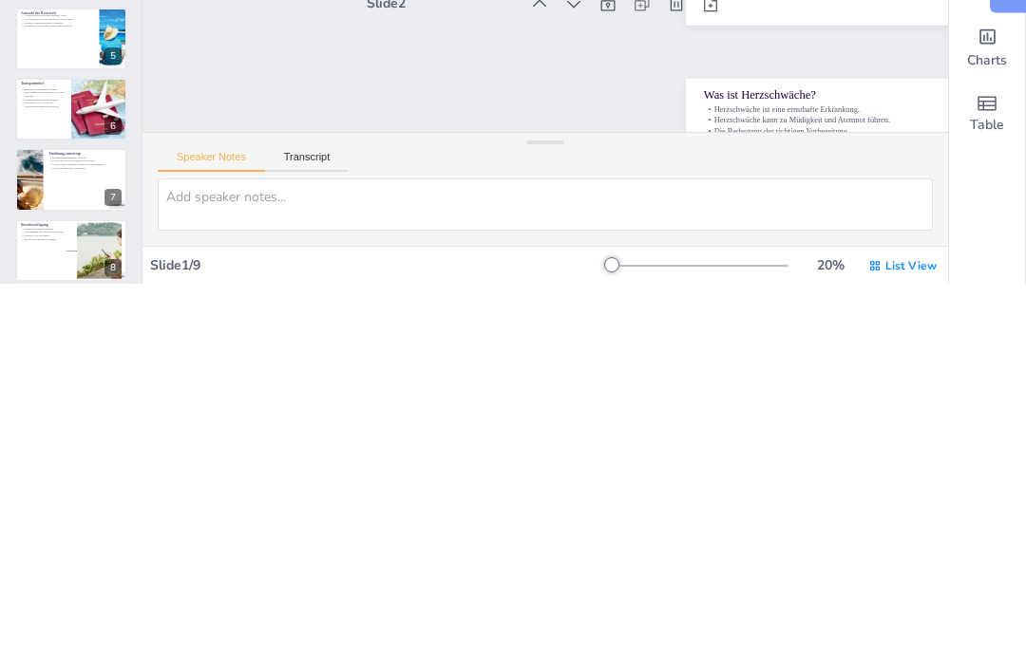
click at [341, 538] on button "Transcript" at bounding box center [307, 548] width 85 height 21
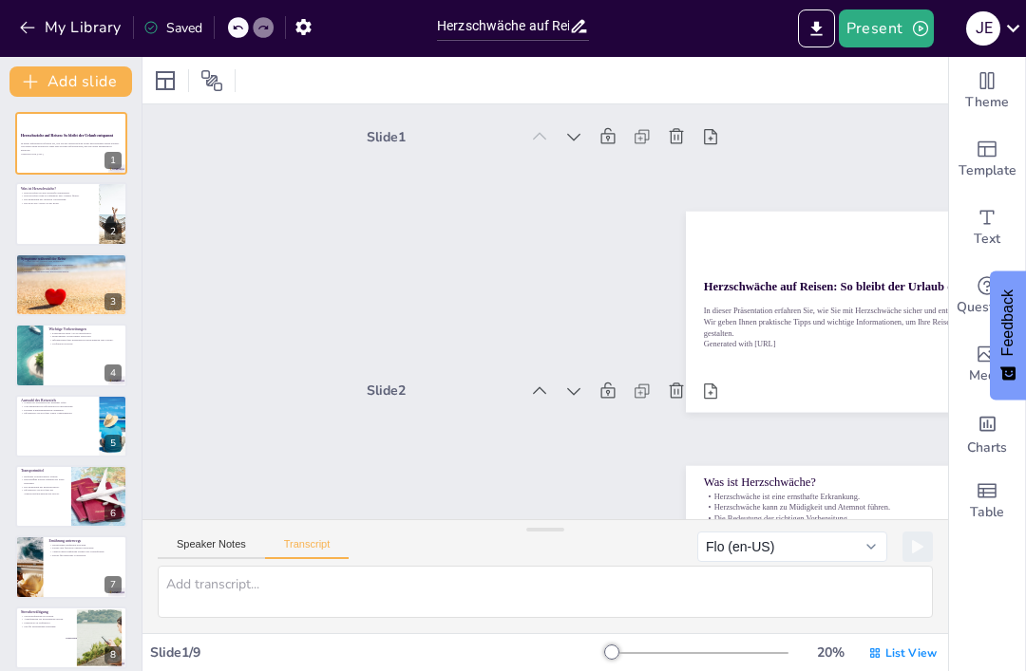
click at [41, 150] on p "In dieser Präsentation erfahren Sie, wie Sie mit Herzschwäche sicher und entspa…" at bounding box center [71, 146] width 101 height 10
click at [30, 211] on div at bounding box center [71, 213] width 112 height 63
type textarea "Herzschwäche, auch bekannt als Herzinsuffizienz, ist eine ernsthafte Erkrankung…"
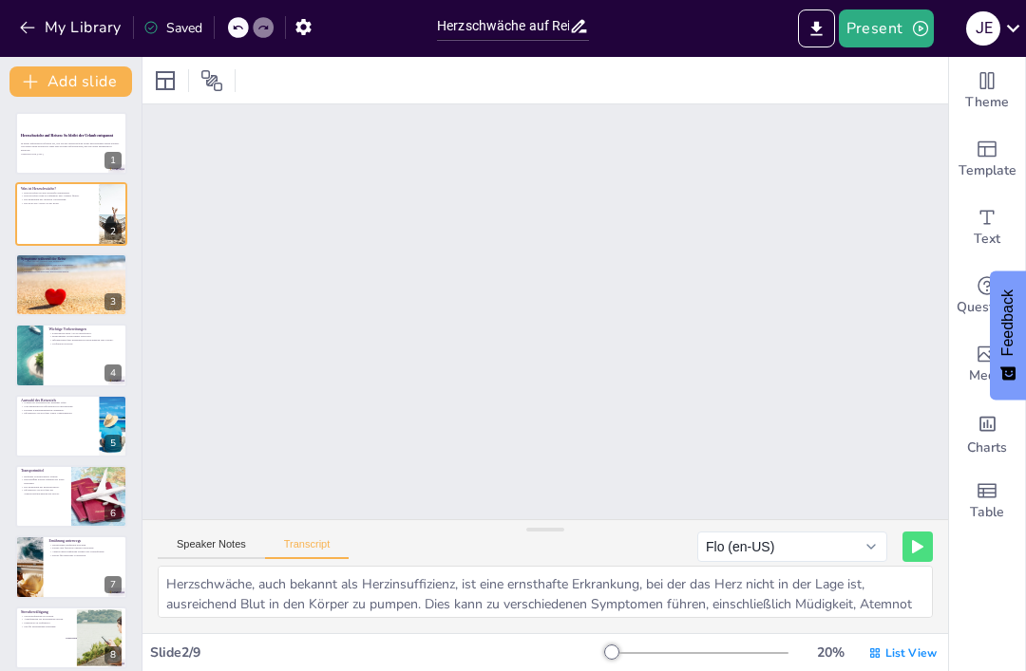
scroll to position [257, 0]
click at [57, 143] on p "In dieser Präsentation erfahren Sie, wie Sie mit Herzschwäche sicher und entspa…" at bounding box center [71, 146] width 101 height 10
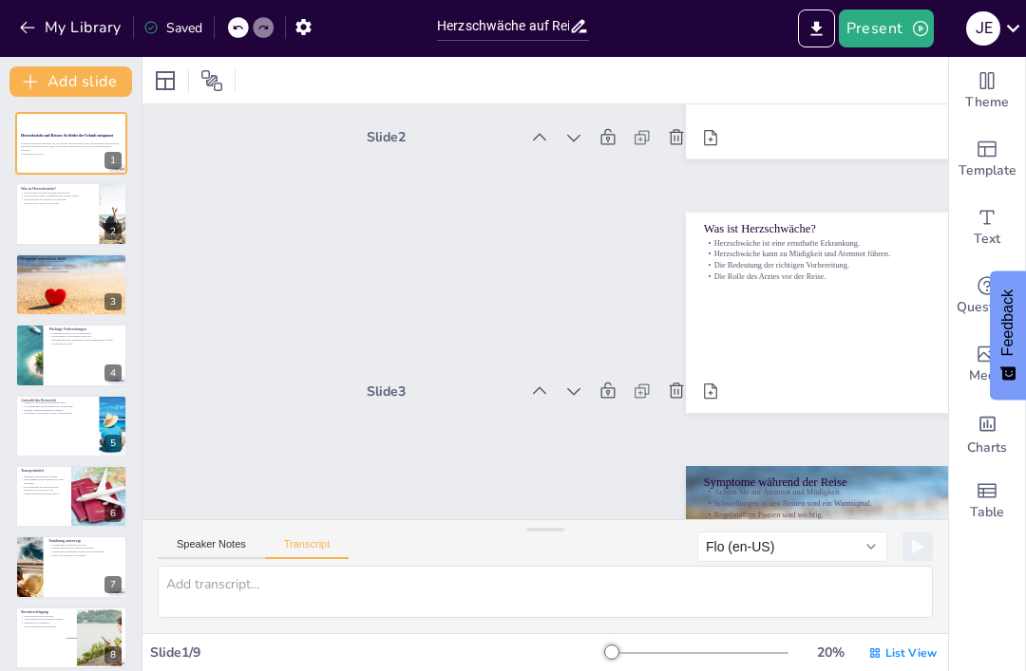
scroll to position [4, 0]
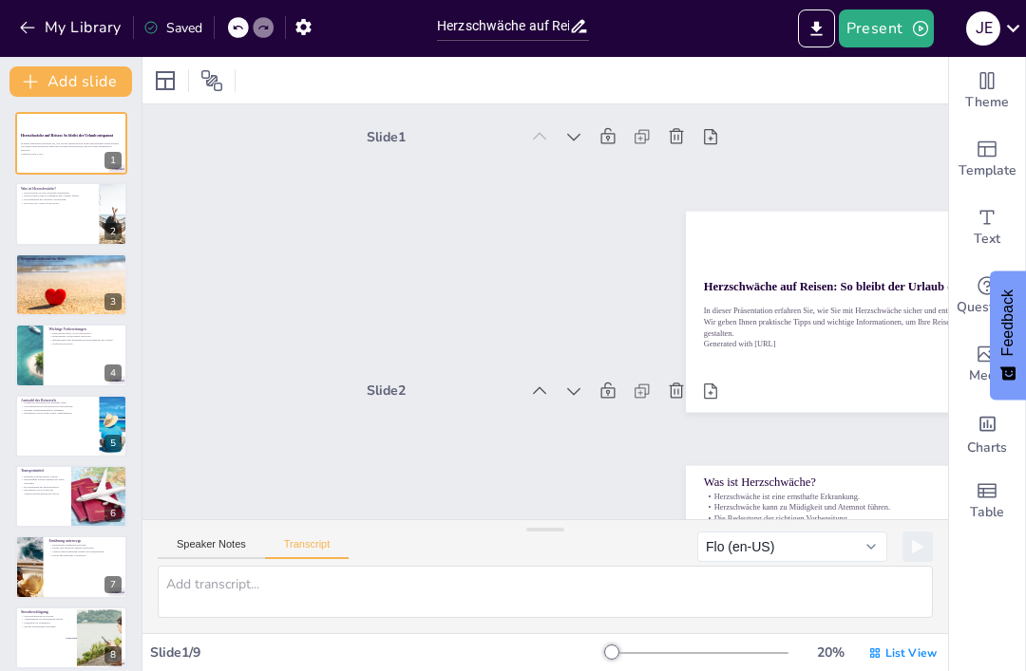
click at [169, 29] on div "Saved" at bounding box center [172, 28] width 59 height 18
click at [808, 31] on icon "Export to PowerPoint" at bounding box center [816, 29] width 20 height 20
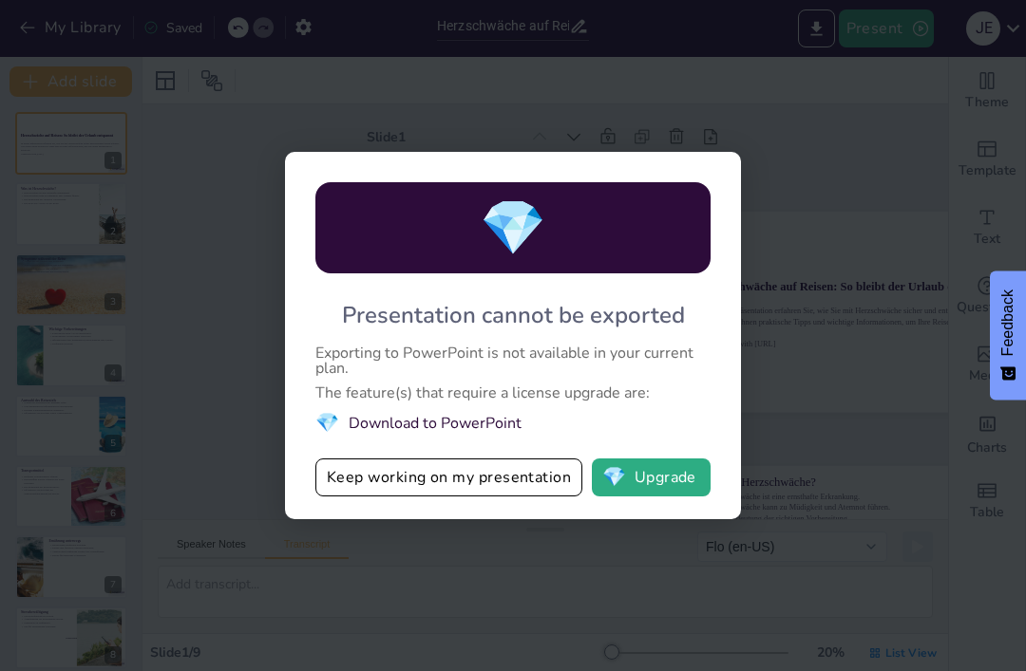
click at [759, 567] on div "💎 Presentation cannot be exported Exporting to PowerPoint is not available in y…" at bounding box center [513, 335] width 1026 height 671
click at [761, 575] on div "💎 Presentation cannot be exported Exporting to PowerPoint is not available in y…" at bounding box center [513, 335] width 1026 height 671
click at [500, 537] on div "💎 Presentation cannot be exported Exporting to PowerPoint is not available in y…" at bounding box center [513, 335] width 1026 height 671
click at [497, 470] on button "Keep working on my presentation" at bounding box center [448, 478] width 267 height 38
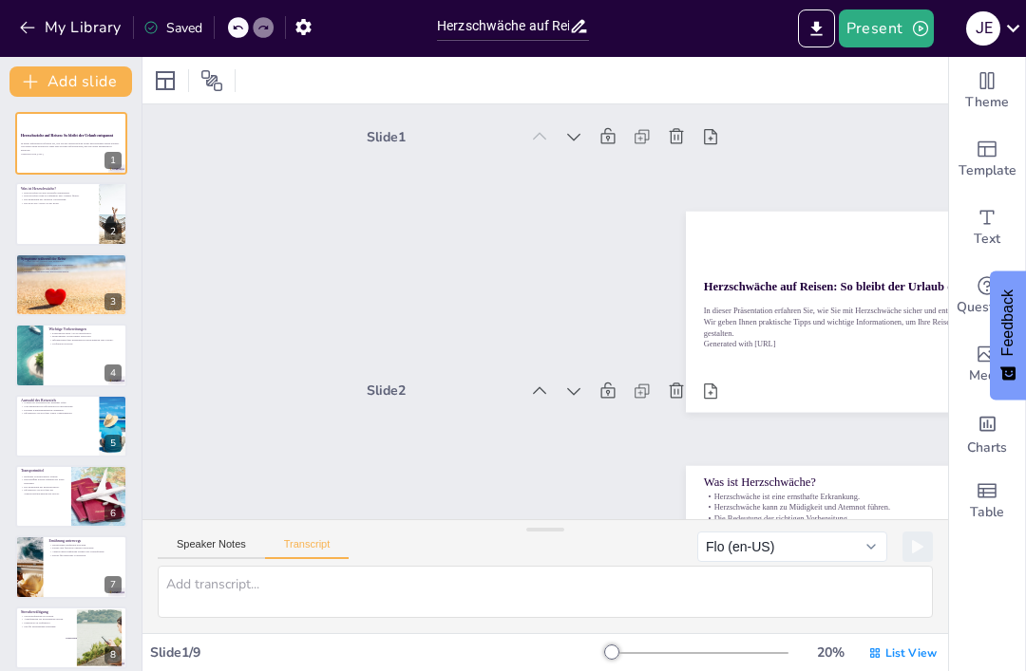
click at [977, 28] on div "J E" at bounding box center [983, 28] width 34 height 34
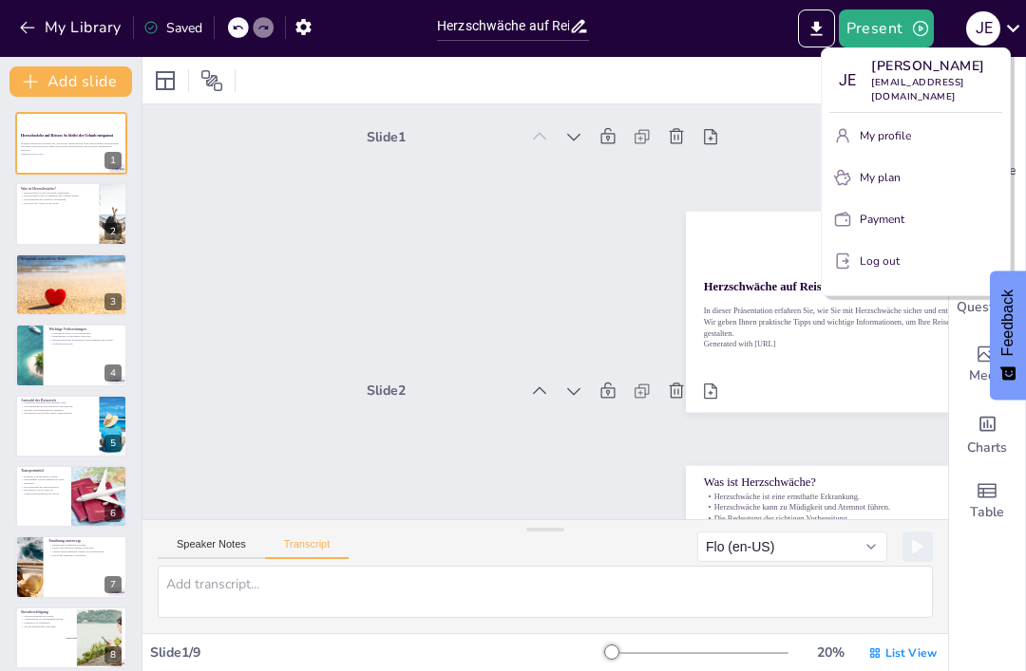
click at [881, 253] on p "Log out" at bounding box center [879, 261] width 40 height 17
